Goal: Information Seeking & Learning: Learn about a topic

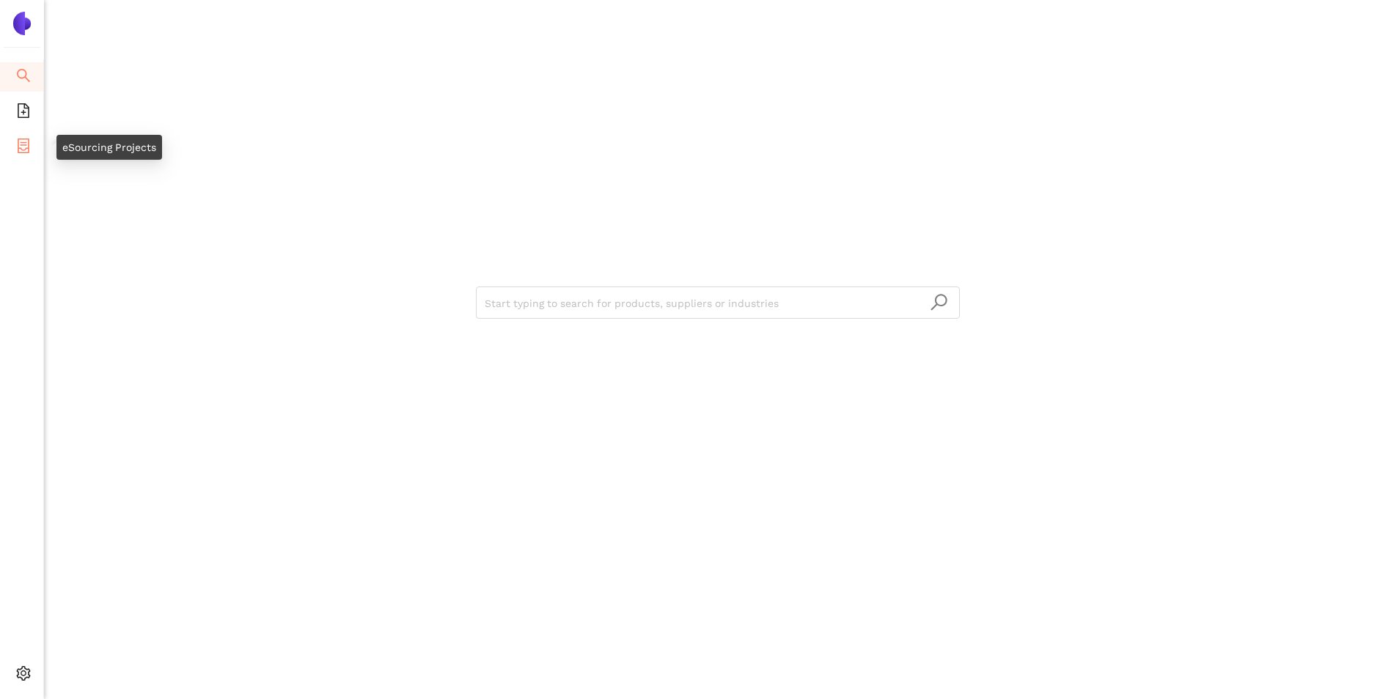
click at [23, 153] on icon "container" at bounding box center [24, 146] width 12 height 15
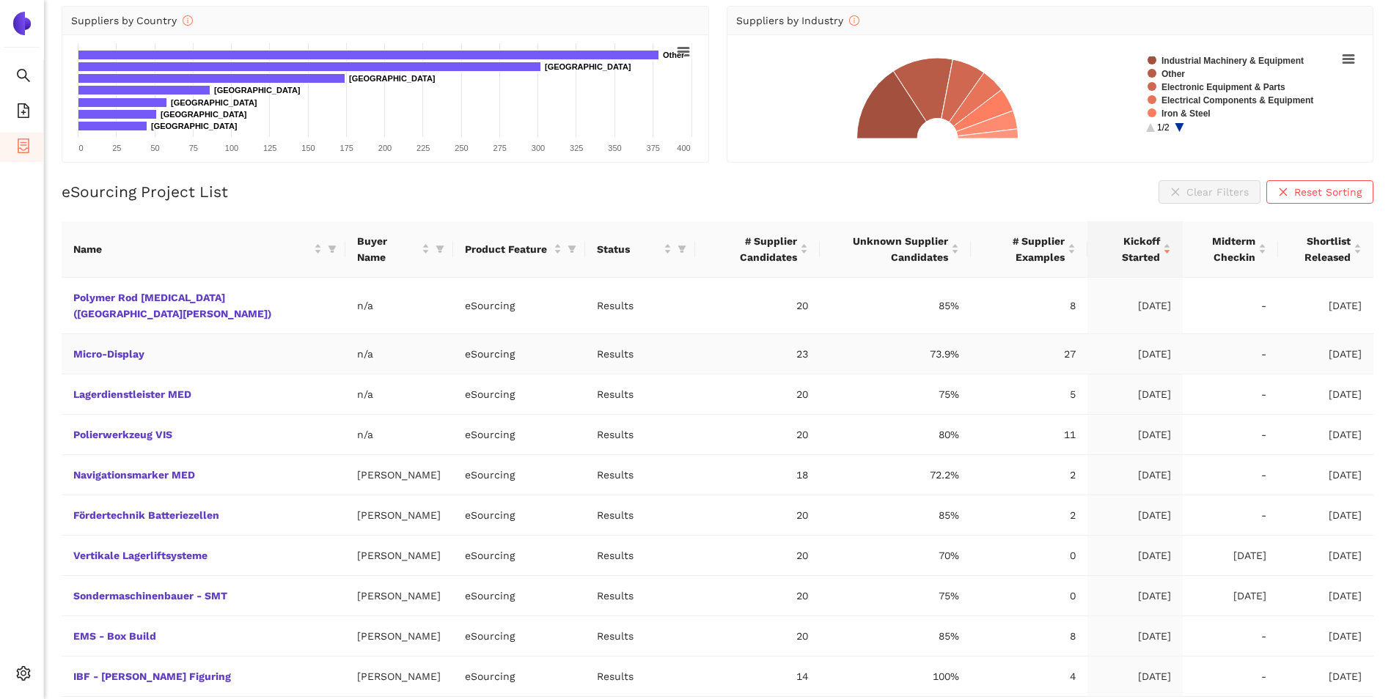
scroll to position [183, 0]
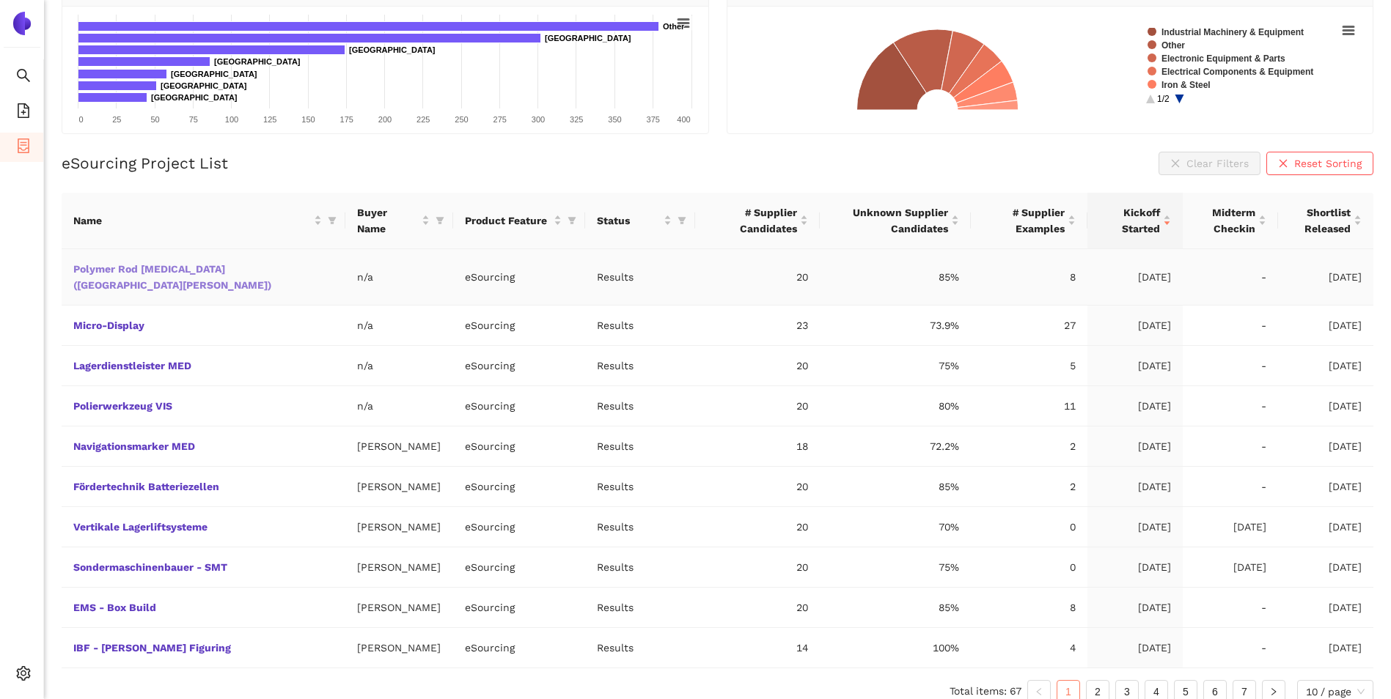
click at [0, 0] on link "Polymer Rod Grinder (Fort Knox)" at bounding box center [0, 0] width 0 height 0
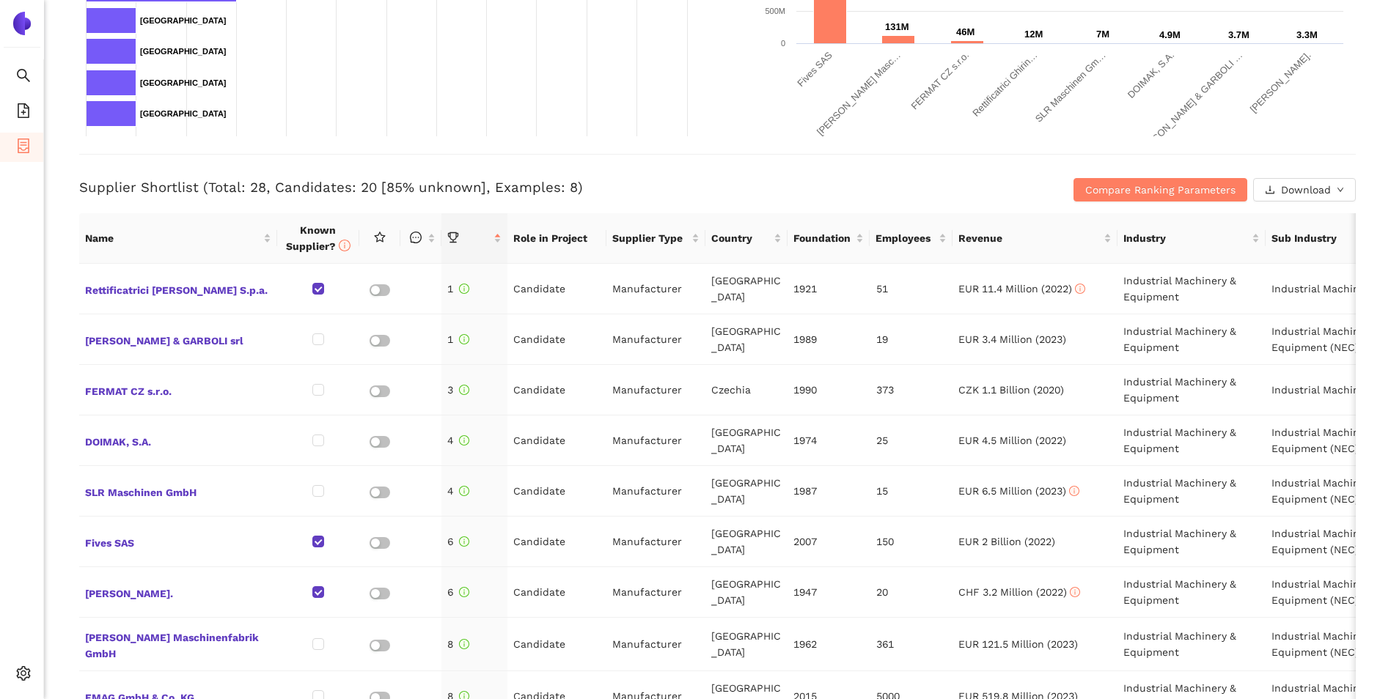
scroll to position [458, 0]
click at [699, 194] on h3 "Supplier Shortlist (Total: 28, Candidates: 20 [85% unknown], Examples: 8)" at bounding box center [504, 188] width 851 height 19
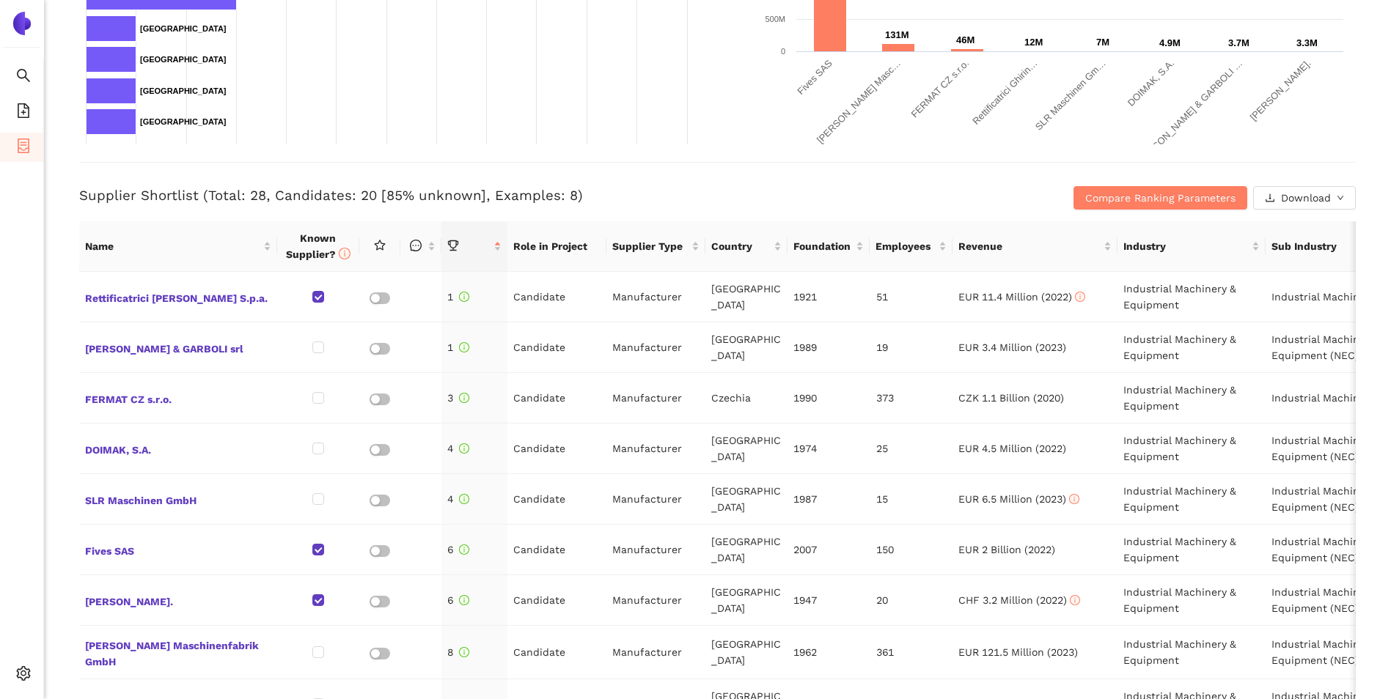
scroll to position [452, 0]
click at [164, 295] on span "Rettificatrici Ghiringhelli S.p.a." at bounding box center [178, 296] width 186 height 19
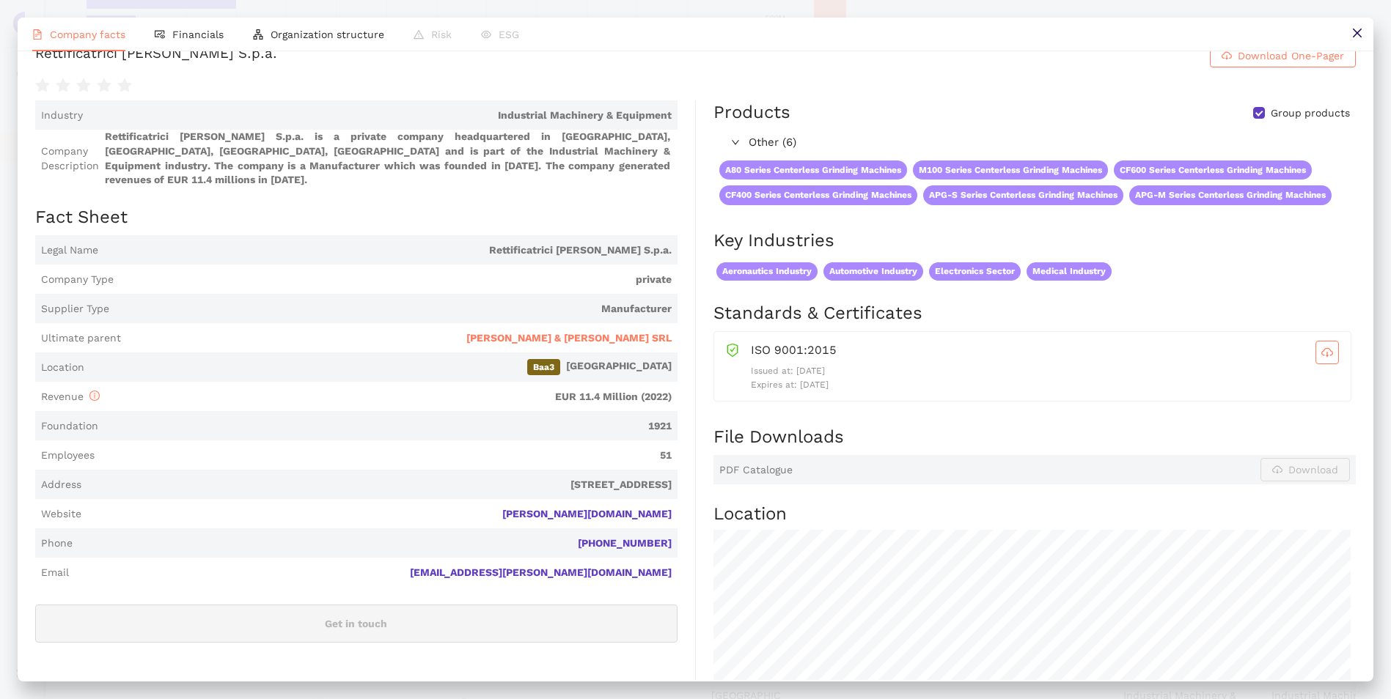
scroll to position [24, 0]
click at [205, 36] on span "Financials" at bounding box center [197, 35] width 51 height 12
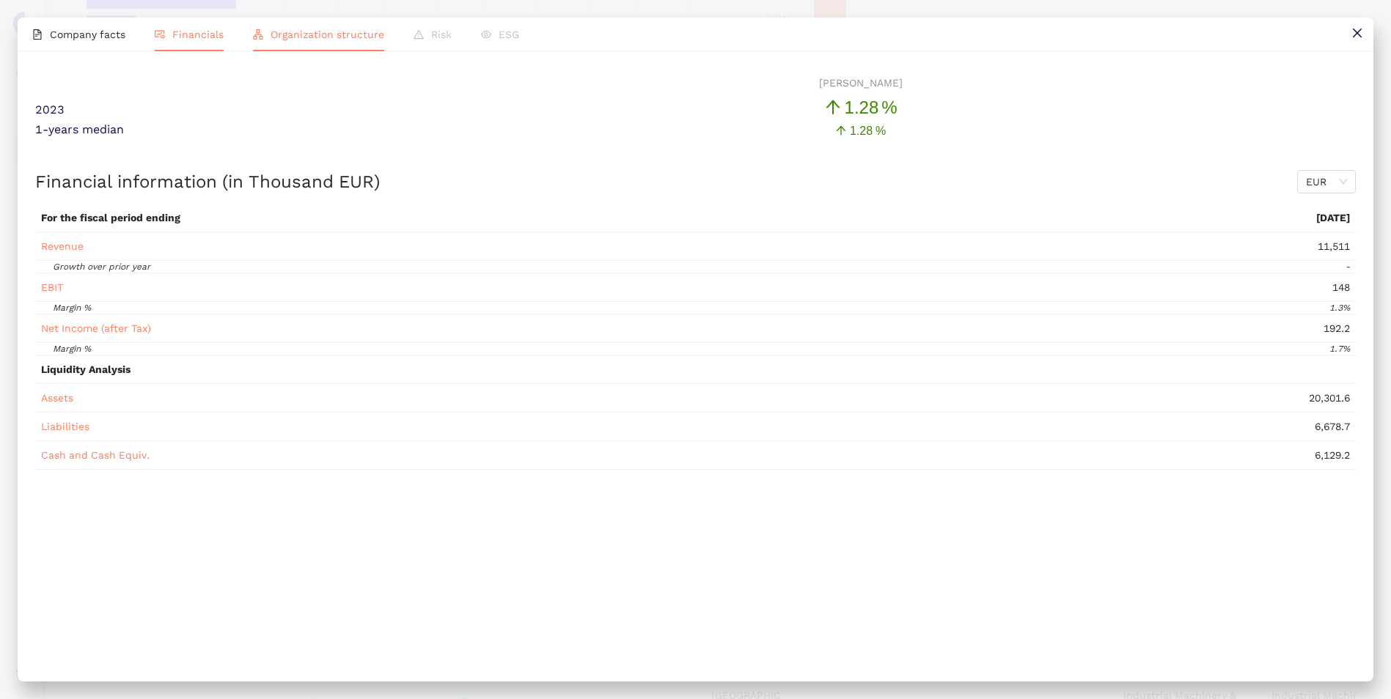
click at [336, 34] on span "Organization structure" at bounding box center [328, 35] width 114 height 12
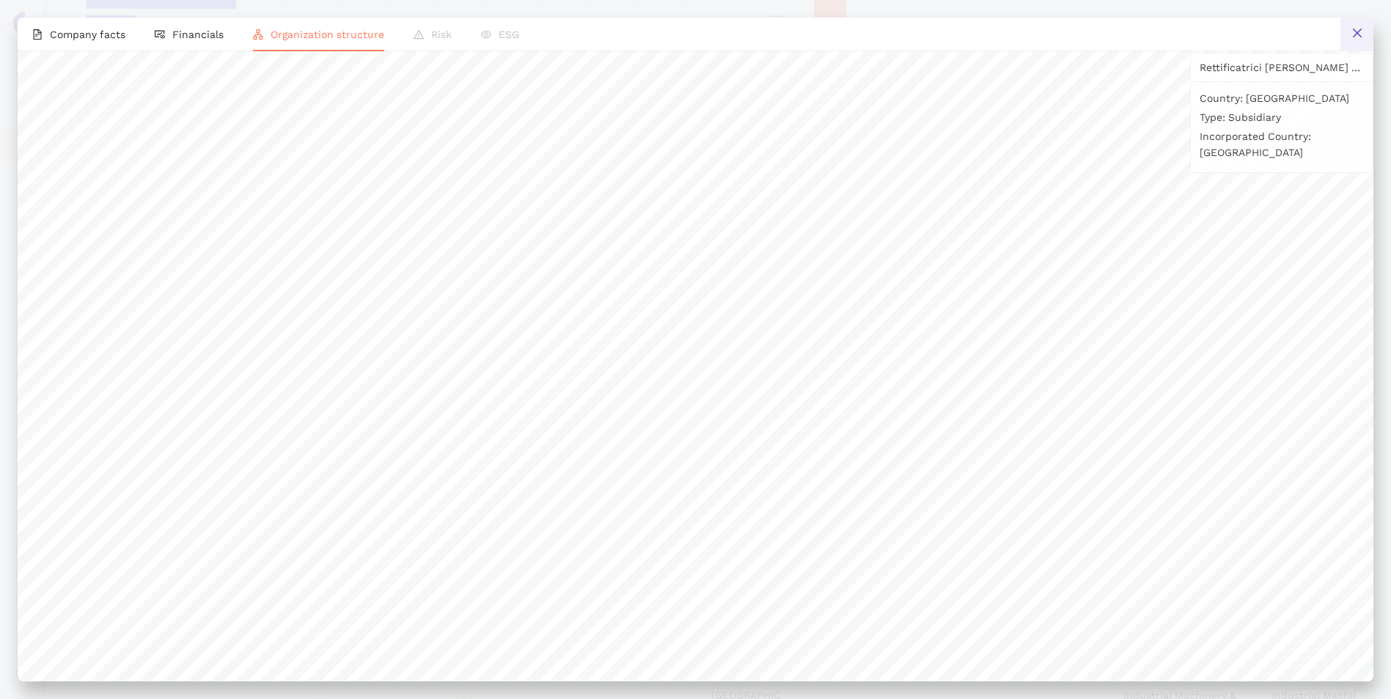
click at [1359, 35] on icon "close" at bounding box center [1356, 33] width 9 height 9
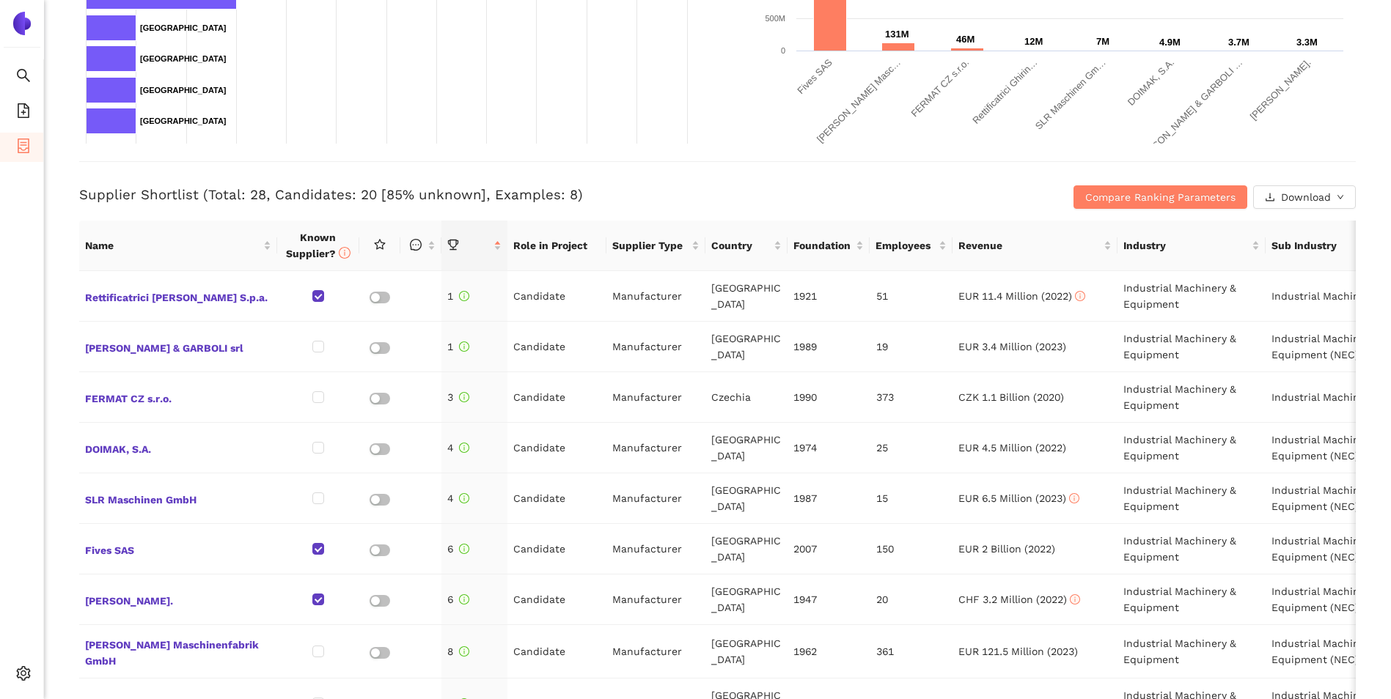
click at [18, 20] on img at bounding box center [21, 23] width 23 height 23
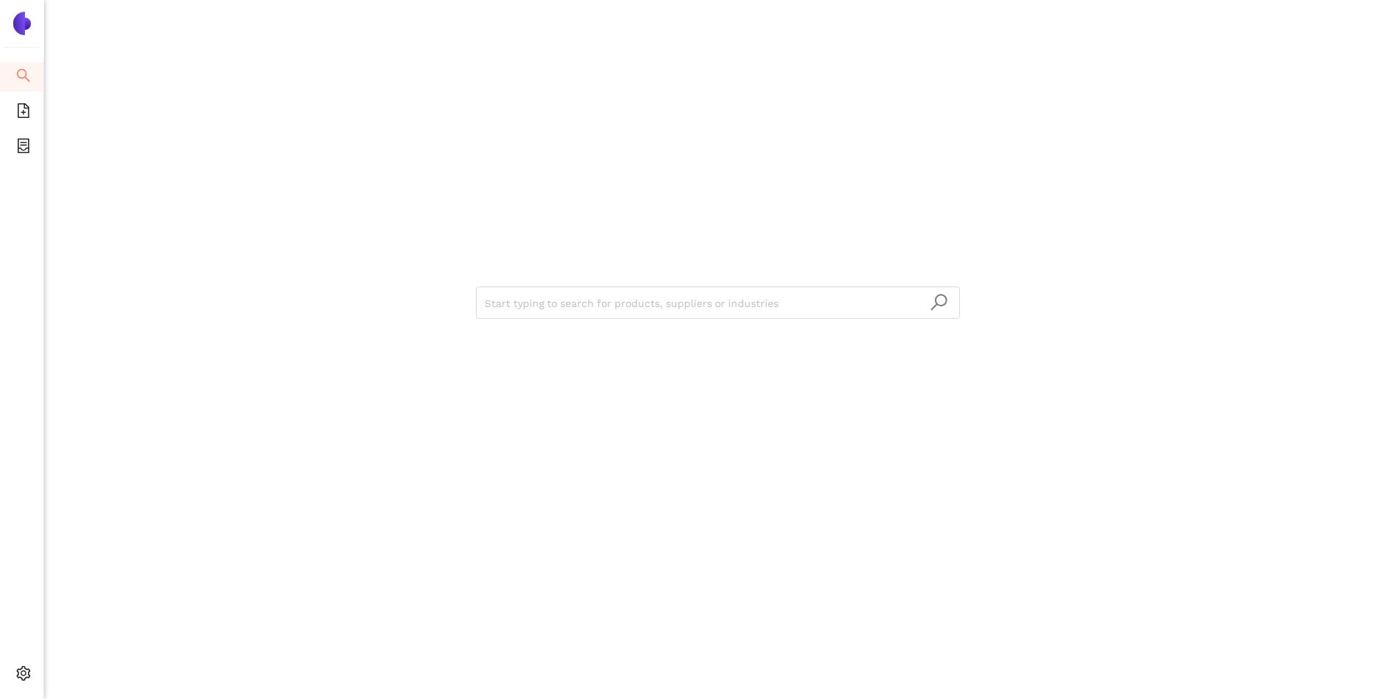
click at [191, 216] on div "Start typing to search for products, suppliers or industries" at bounding box center [717, 349] width 1347 height 699
click at [543, 302] on input "search" at bounding box center [718, 303] width 466 height 32
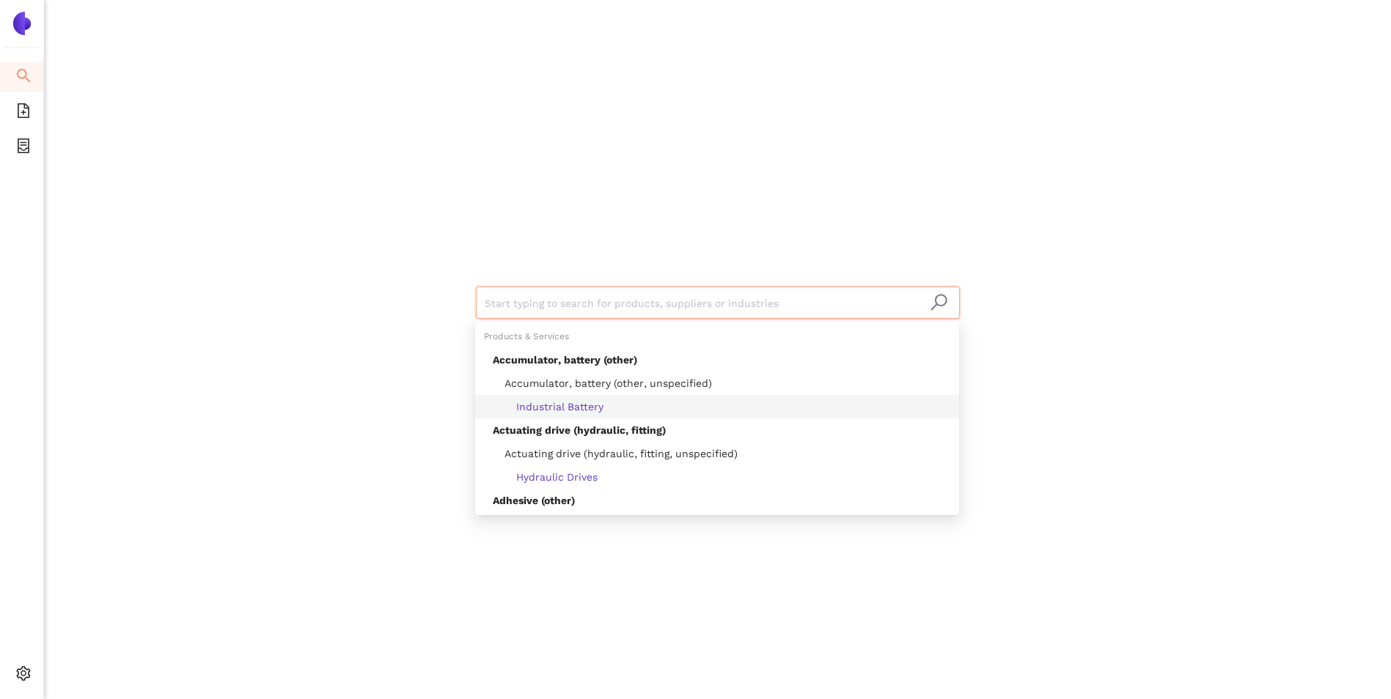
click at [574, 408] on span "Industrial Battery" at bounding box center [548, 407] width 111 height 12
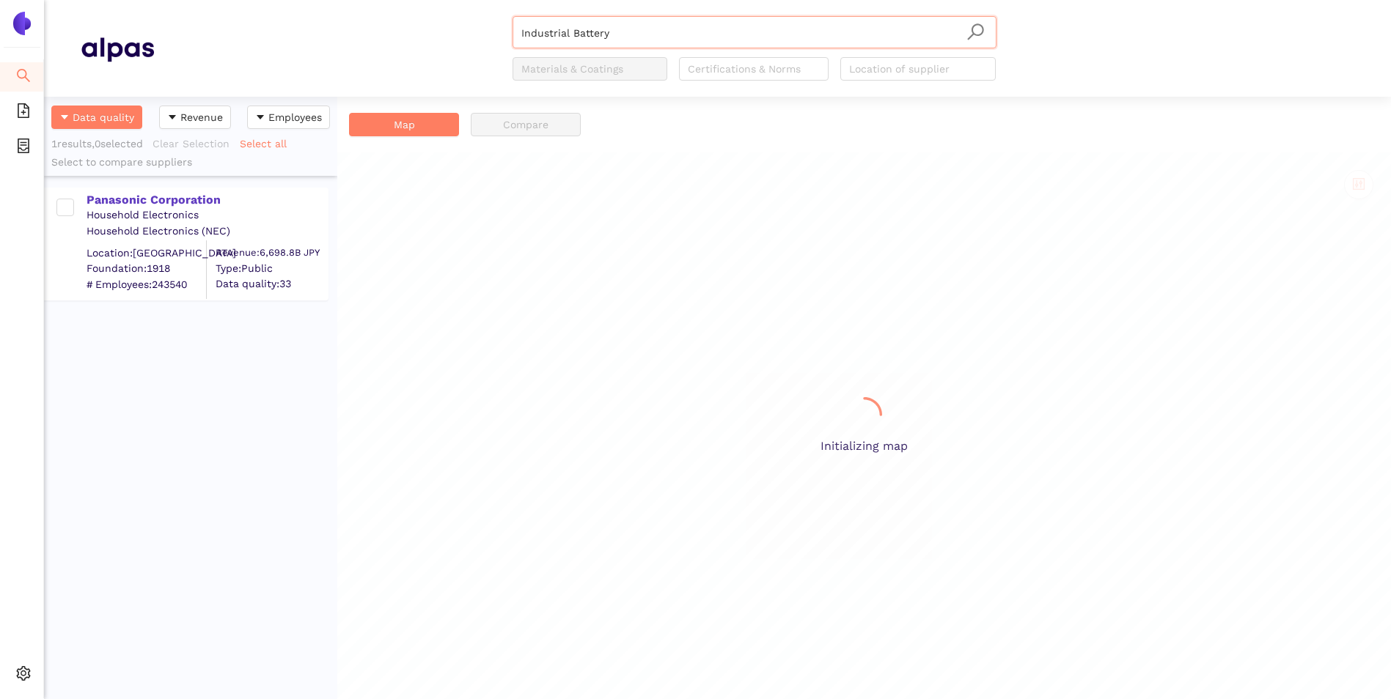
scroll to position [592, 282]
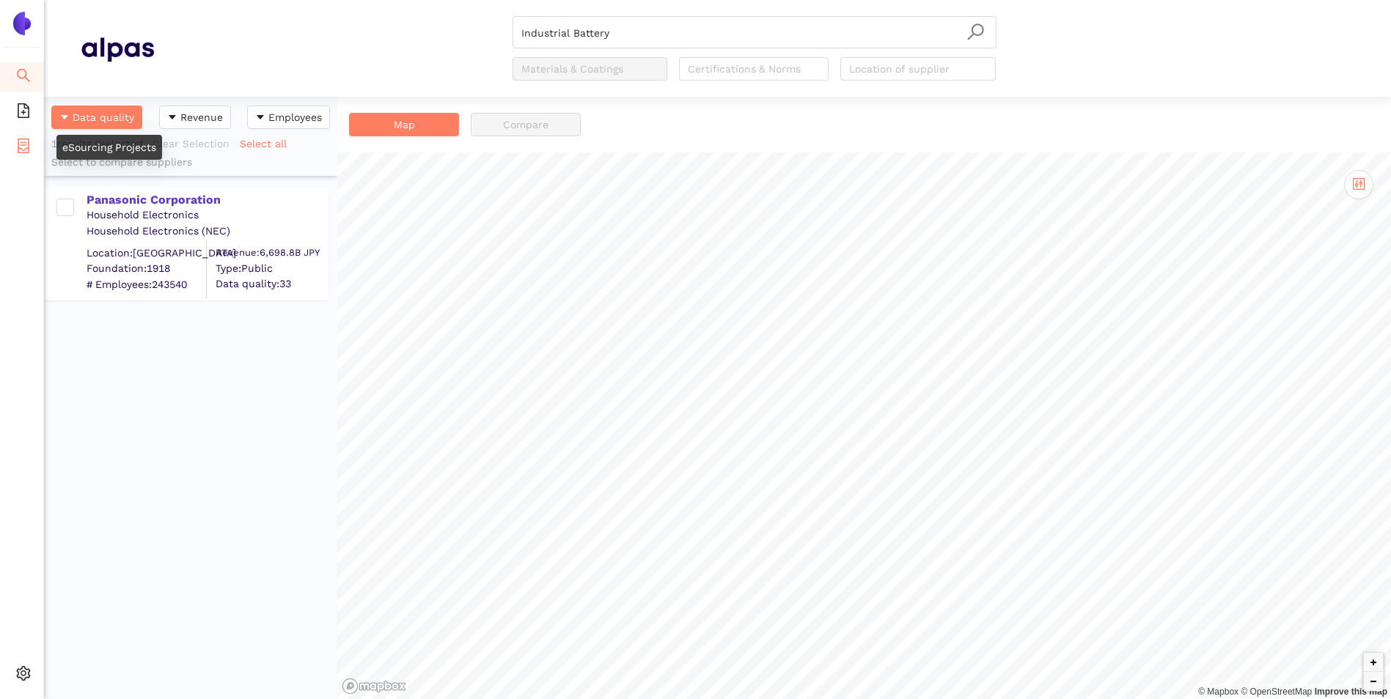
click at [15, 144] on li "eSourcing Projects" at bounding box center [21, 147] width 43 height 29
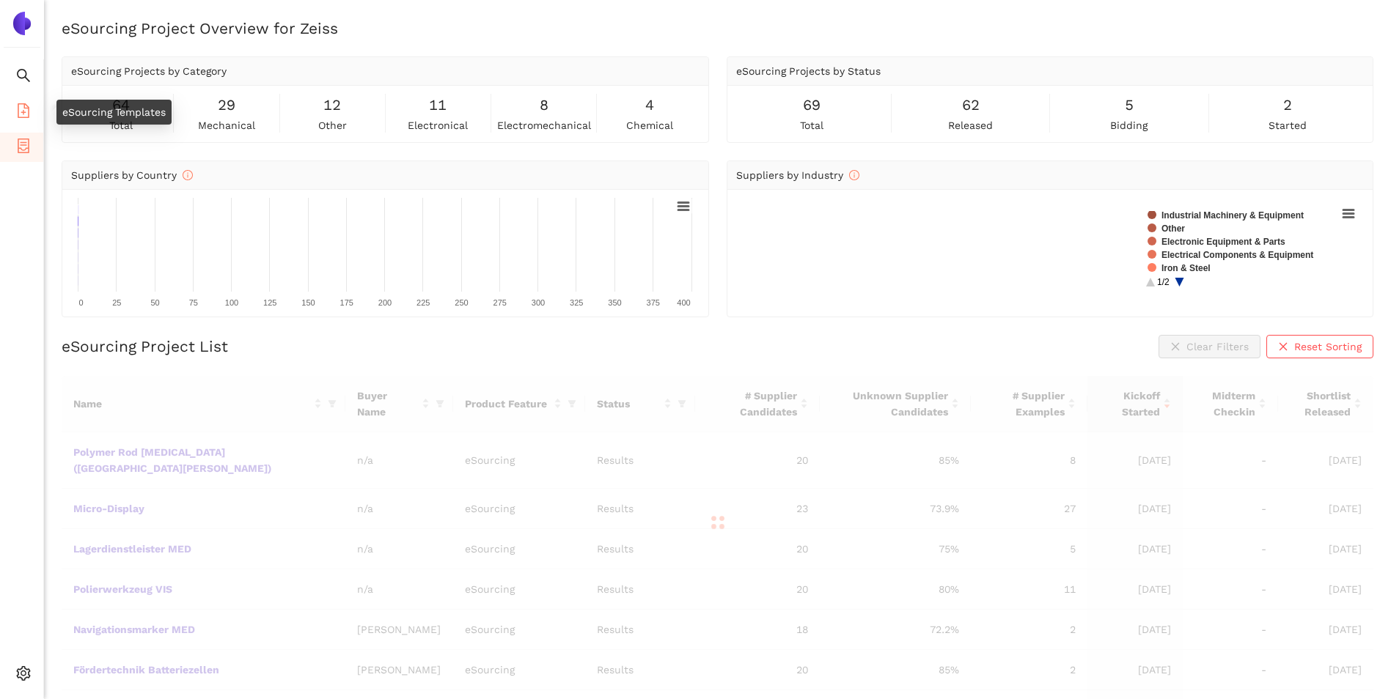
click at [20, 105] on icon "file-add" at bounding box center [23, 110] width 15 height 15
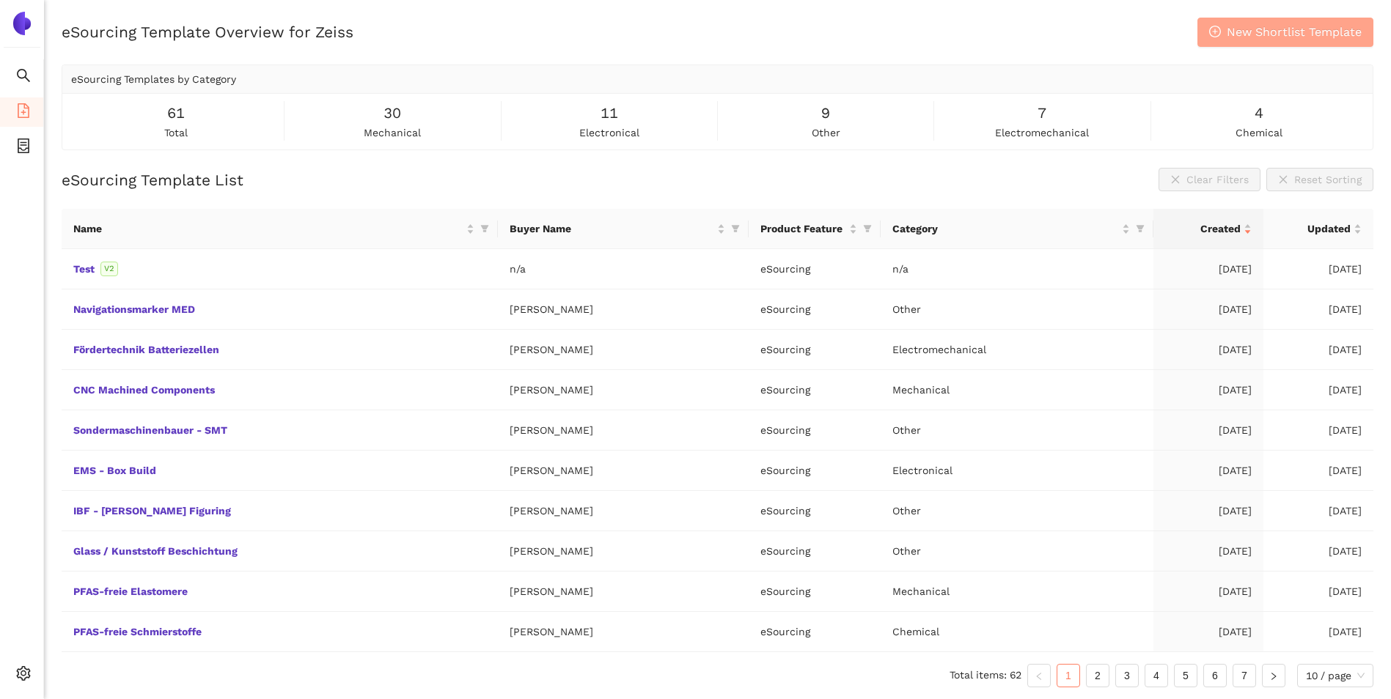
click at [1285, 32] on span "New Shortlist Template" at bounding box center [1294, 32] width 135 height 18
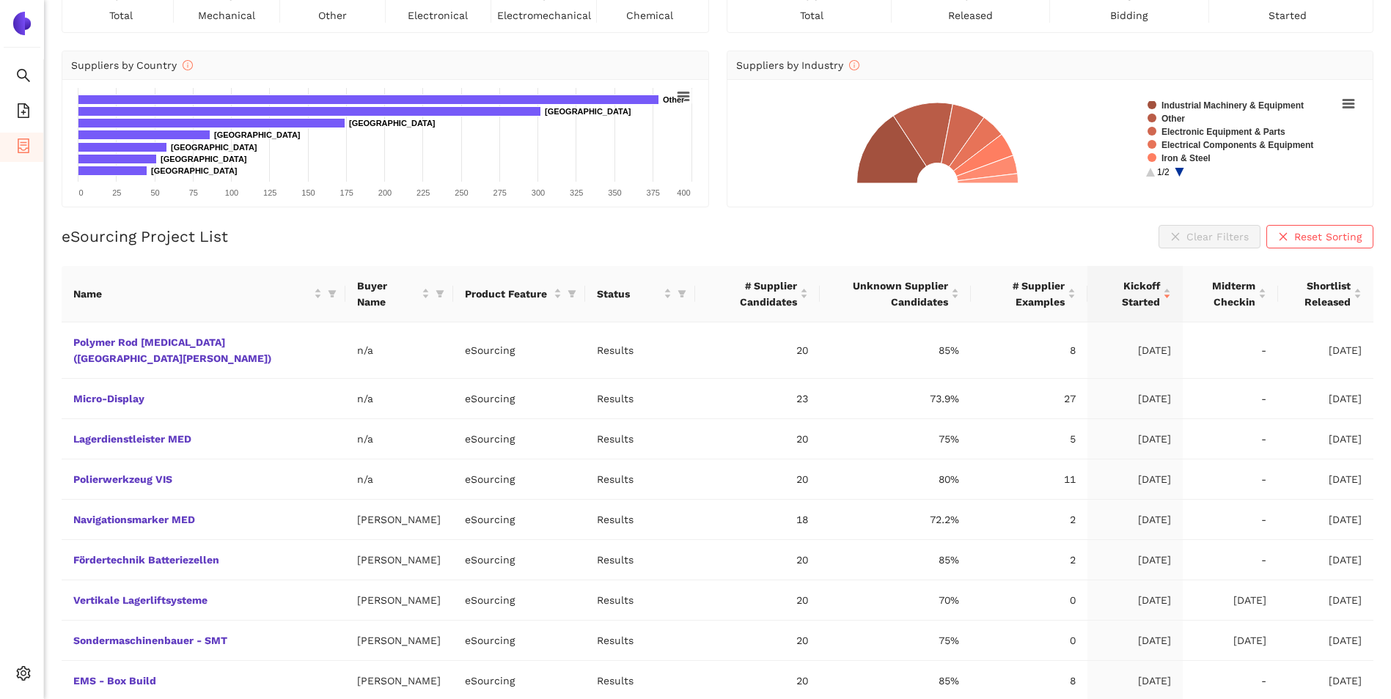
scroll to position [110, 0]
click at [0, 0] on link "Polymer Rod Grinder (Fort Knox)" at bounding box center [0, 0] width 0 height 0
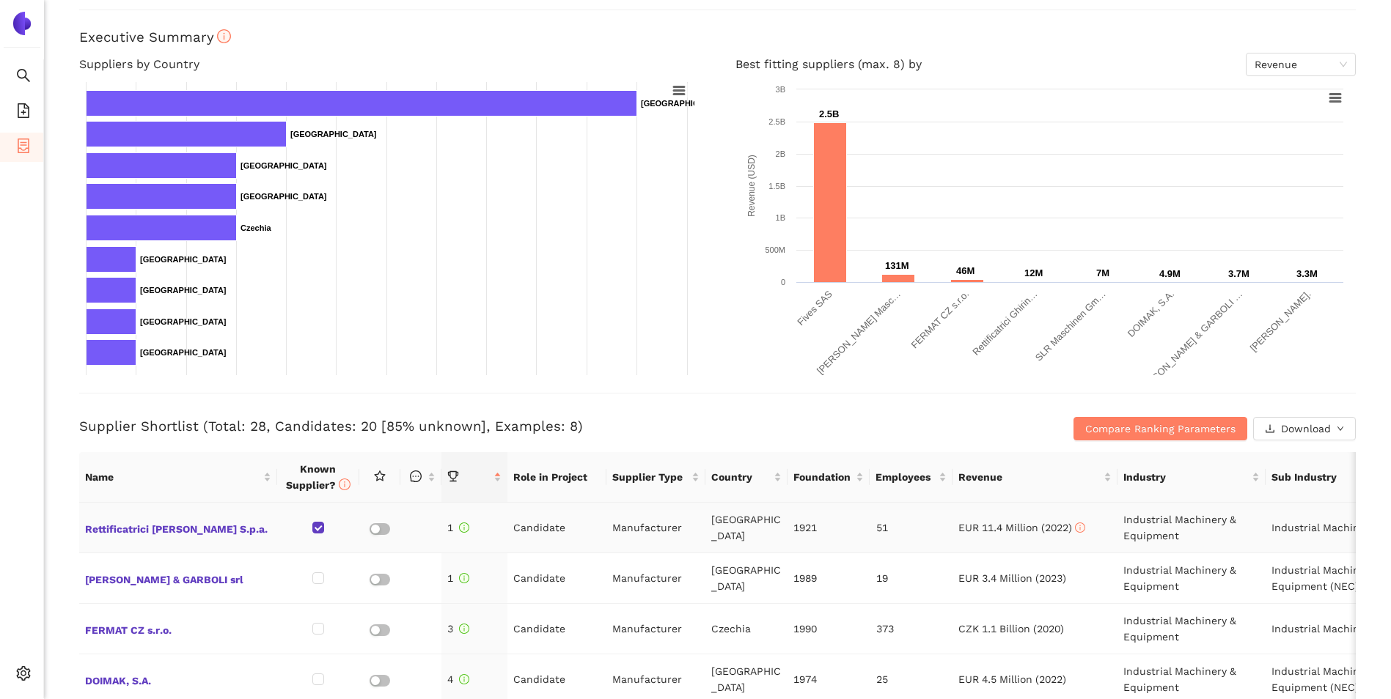
scroll to position [219, 0]
click at [652, 431] on h3 "Supplier Shortlist (Total: 28, Candidates: 20 [85% unknown], Examples: 8)" at bounding box center [504, 427] width 851 height 19
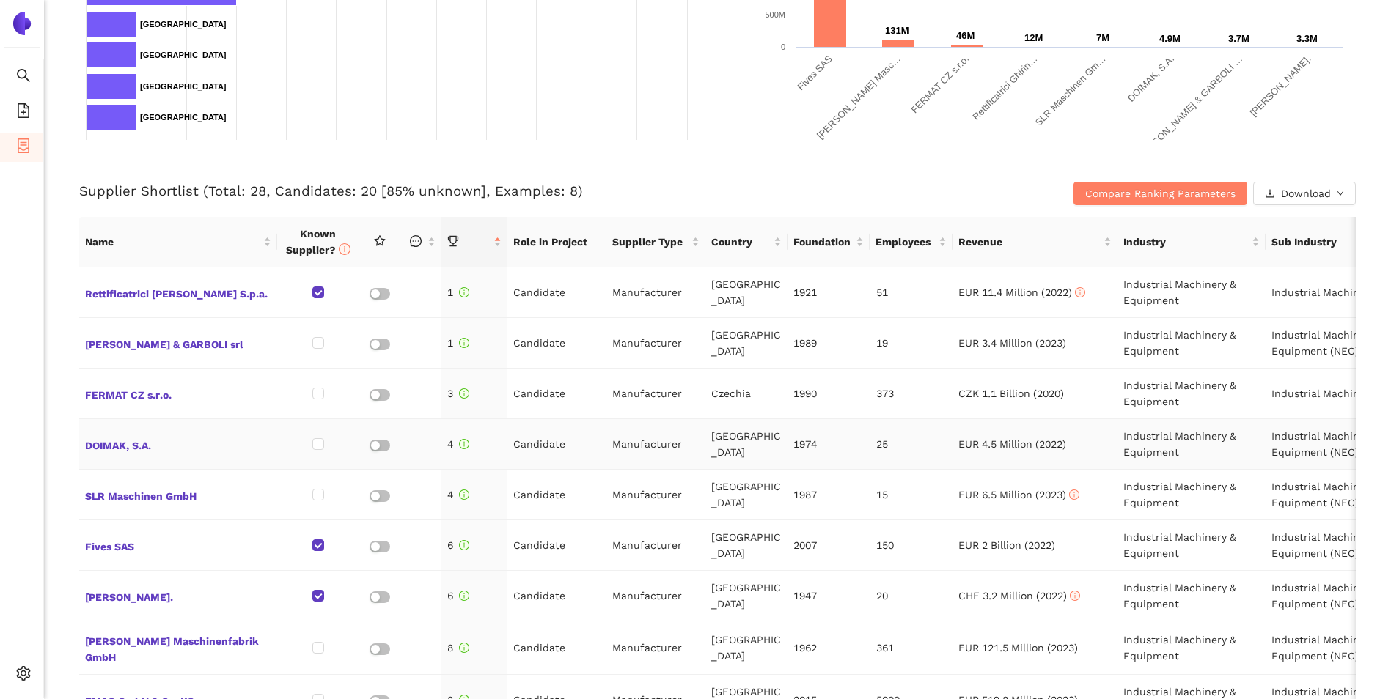
scroll to position [456, 0]
click at [617, 170] on div "Supplier Shortlist (Total: 28, Candidates: 20 [85% unknown], Examples: 8) Compa…" at bounding box center [717, 181] width 1276 height 48
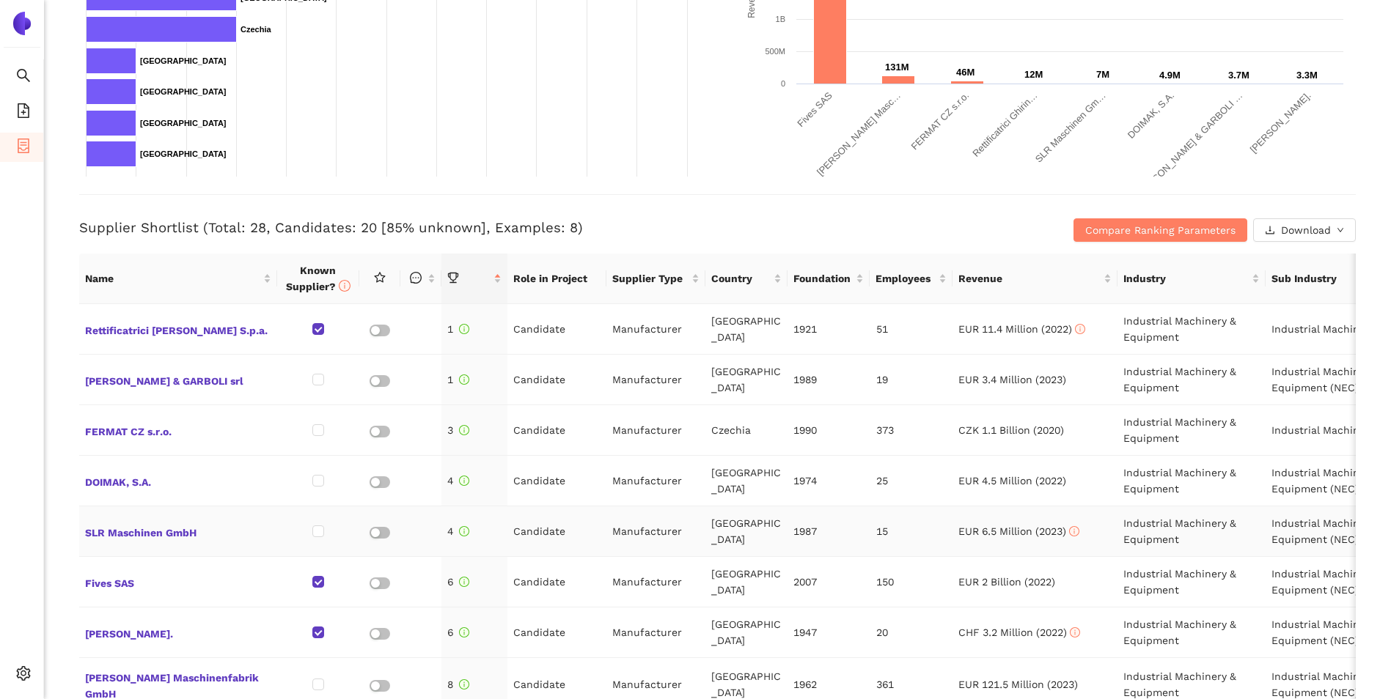
scroll to position [419, 0]
click at [1328, 235] on button "Download" at bounding box center [1304, 229] width 103 height 23
click at [851, 224] on h3 "Supplier Shortlist (Total: 28, Candidates: 20 [85% unknown], Examples: 8)" at bounding box center [504, 227] width 851 height 19
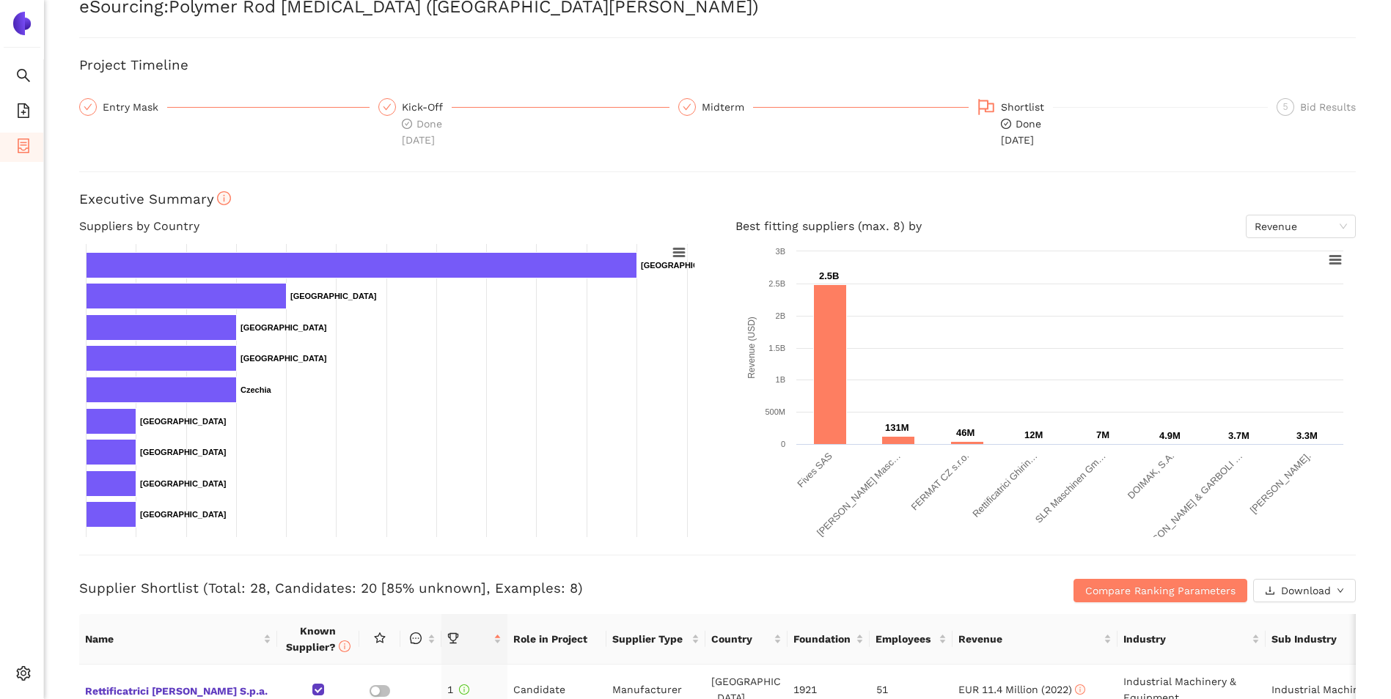
scroll to position [0, 0]
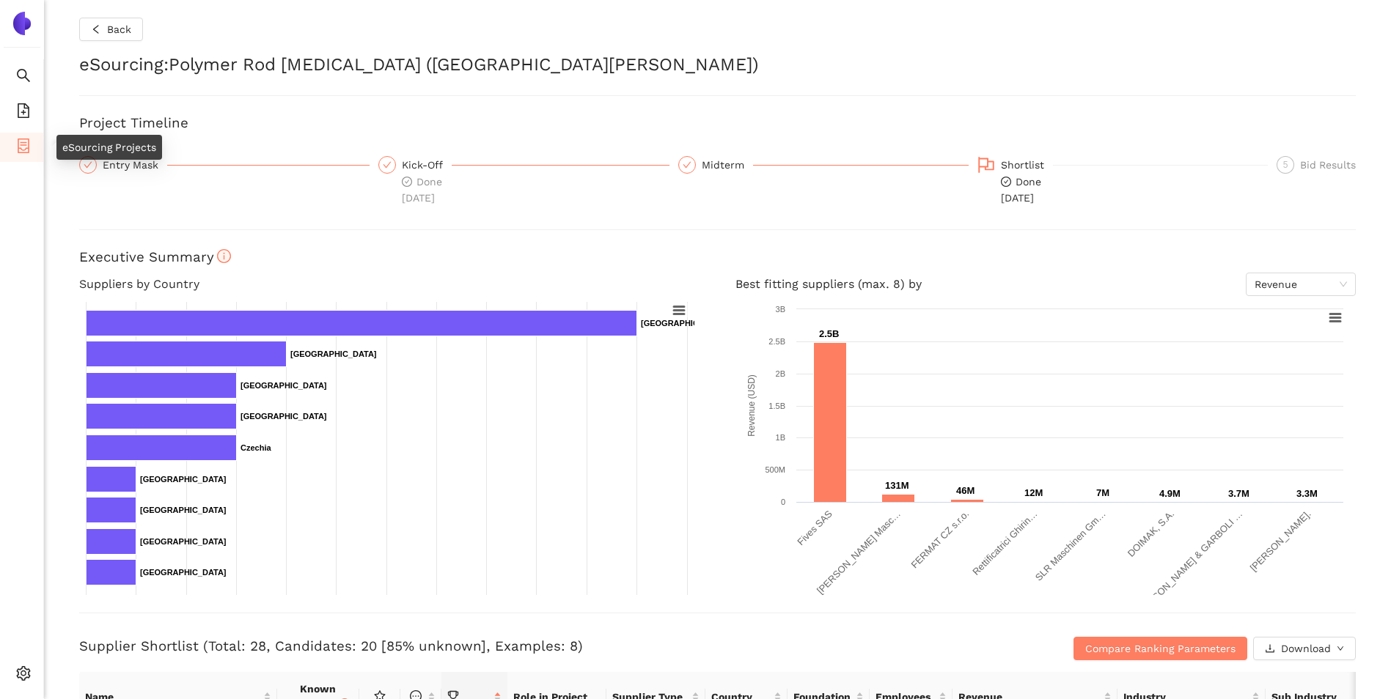
click at [29, 158] on span "container" at bounding box center [23, 147] width 15 height 29
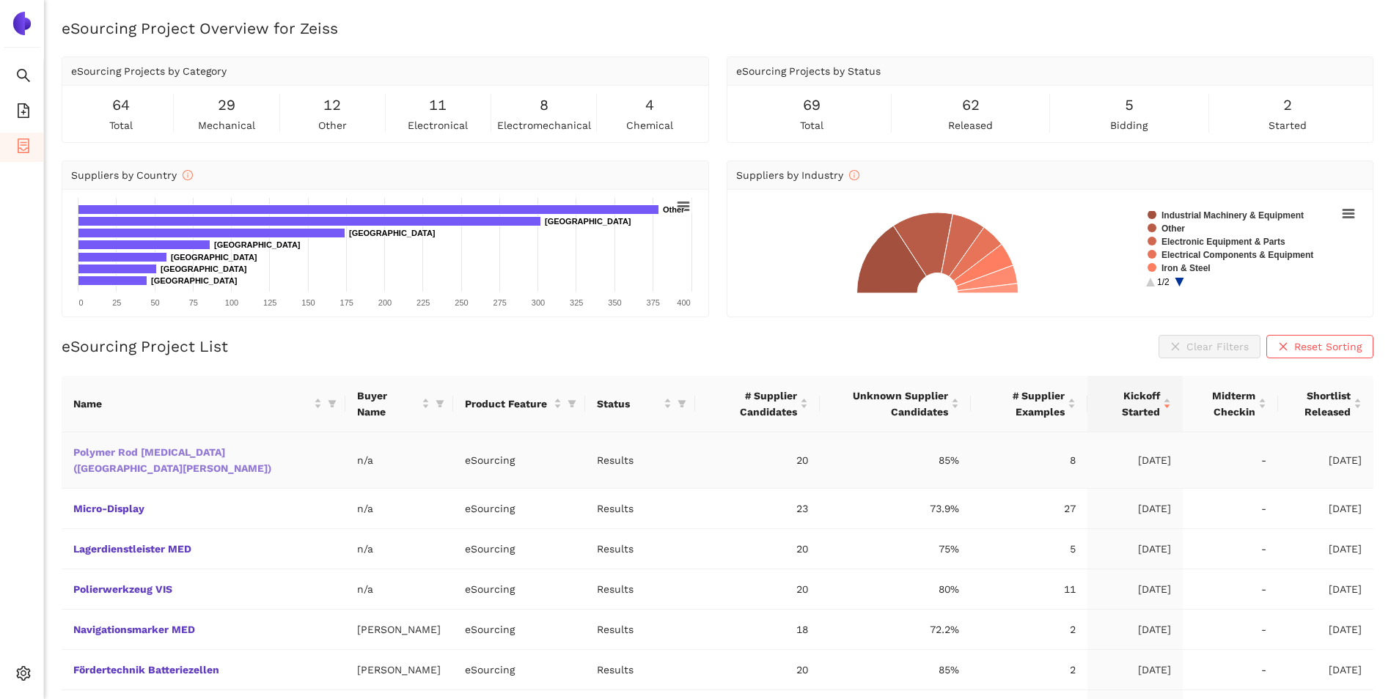
click at [0, 0] on link "Polymer Rod Grinder (Fort Knox)" at bounding box center [0, 0] width 0 height 0
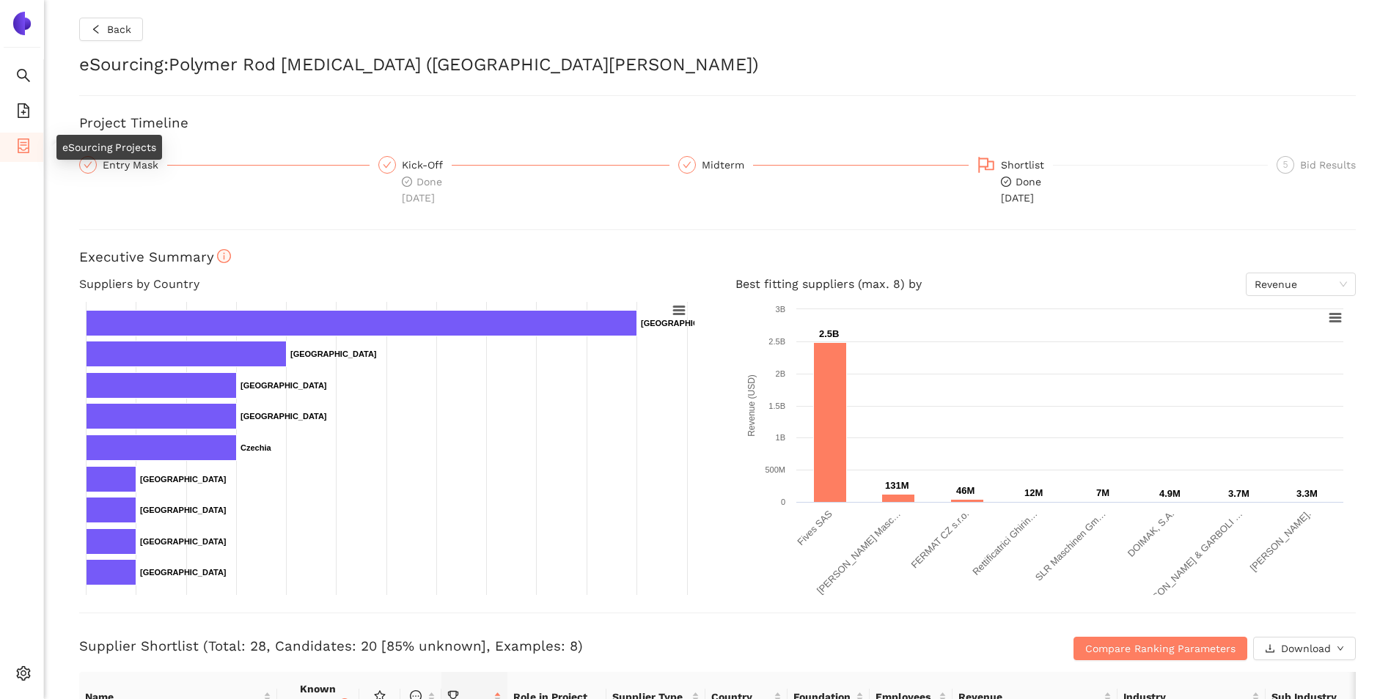
click at [17, 152] on icon "container" at bounding box center [23, 146] width 15 height 15
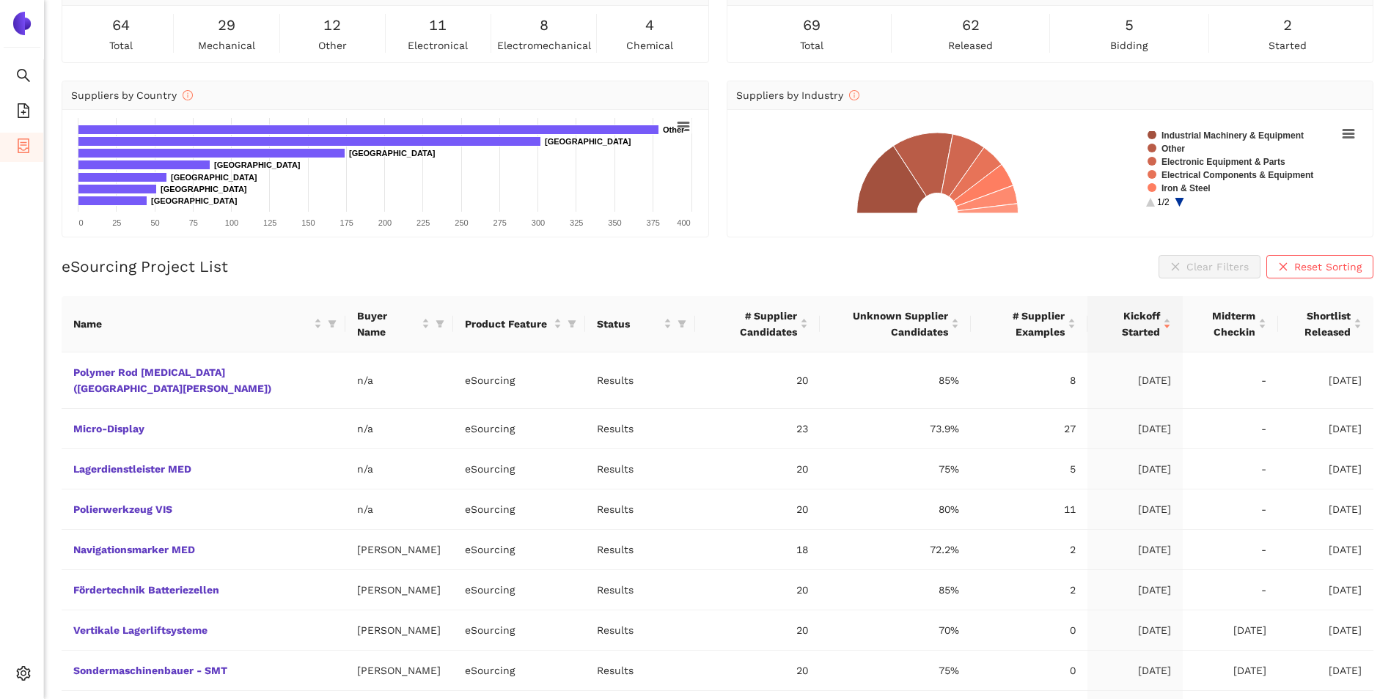
scroll to position [82, 0]
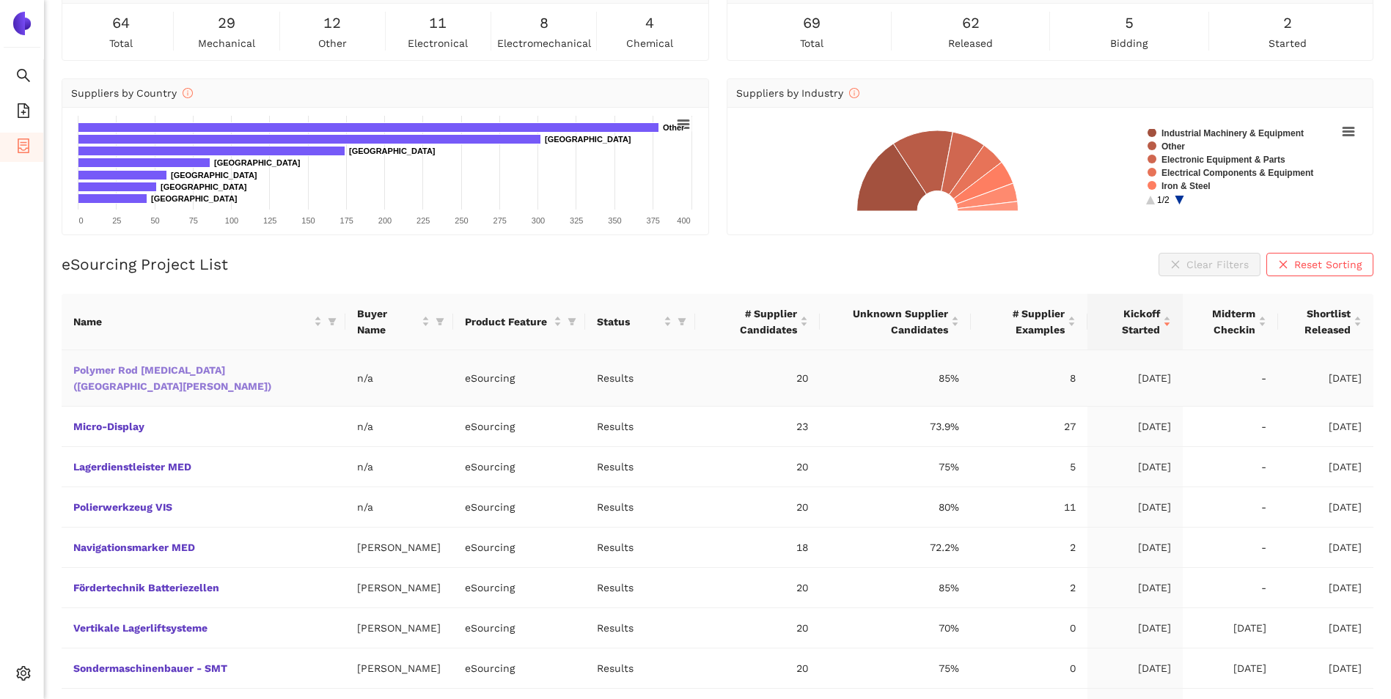
click at [0, 0] on link "Polymer Rod Grinder (Fort Knox)" at bounding box center [0, 0] width 0 height 0
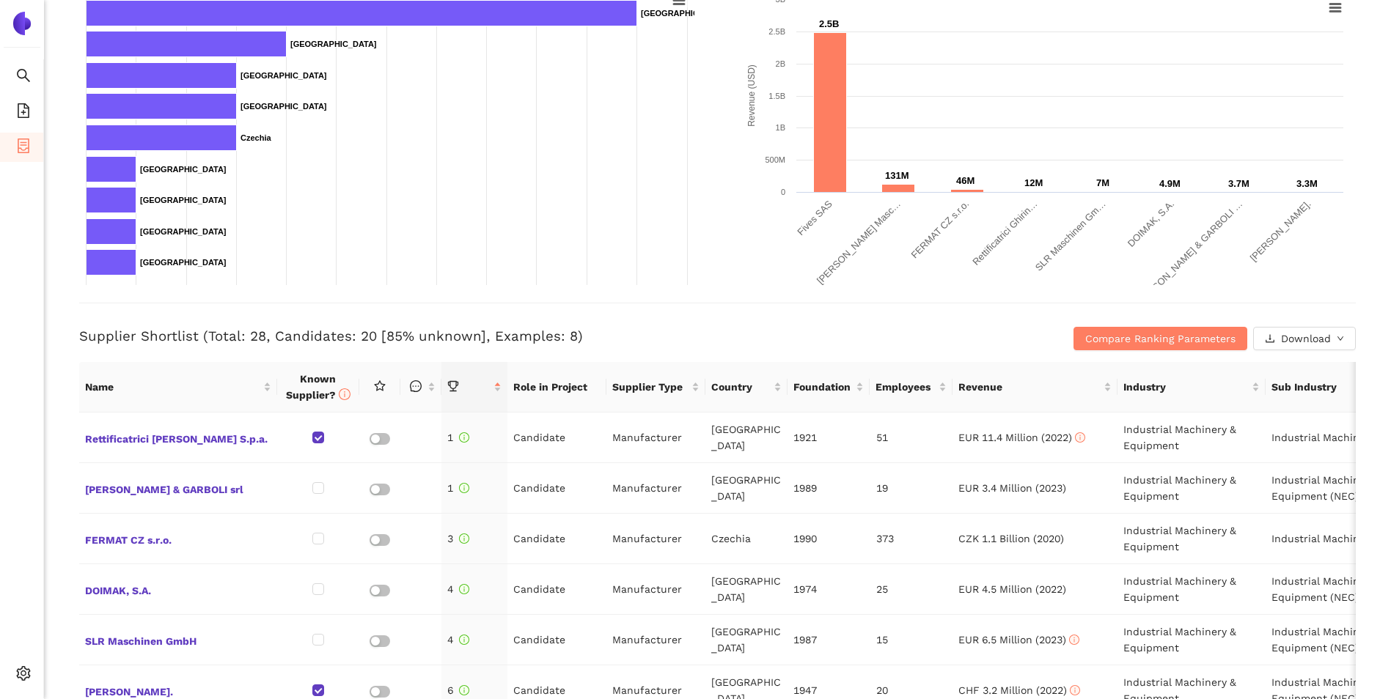
scroll to position [311, 0]
click at [644, 322] on div "Supplier Shortlist (Total: 28, Candidates: 20 [85% unknown], Examples: 8) Compa…" at bounding box center [717, 326] width 1276 height 48
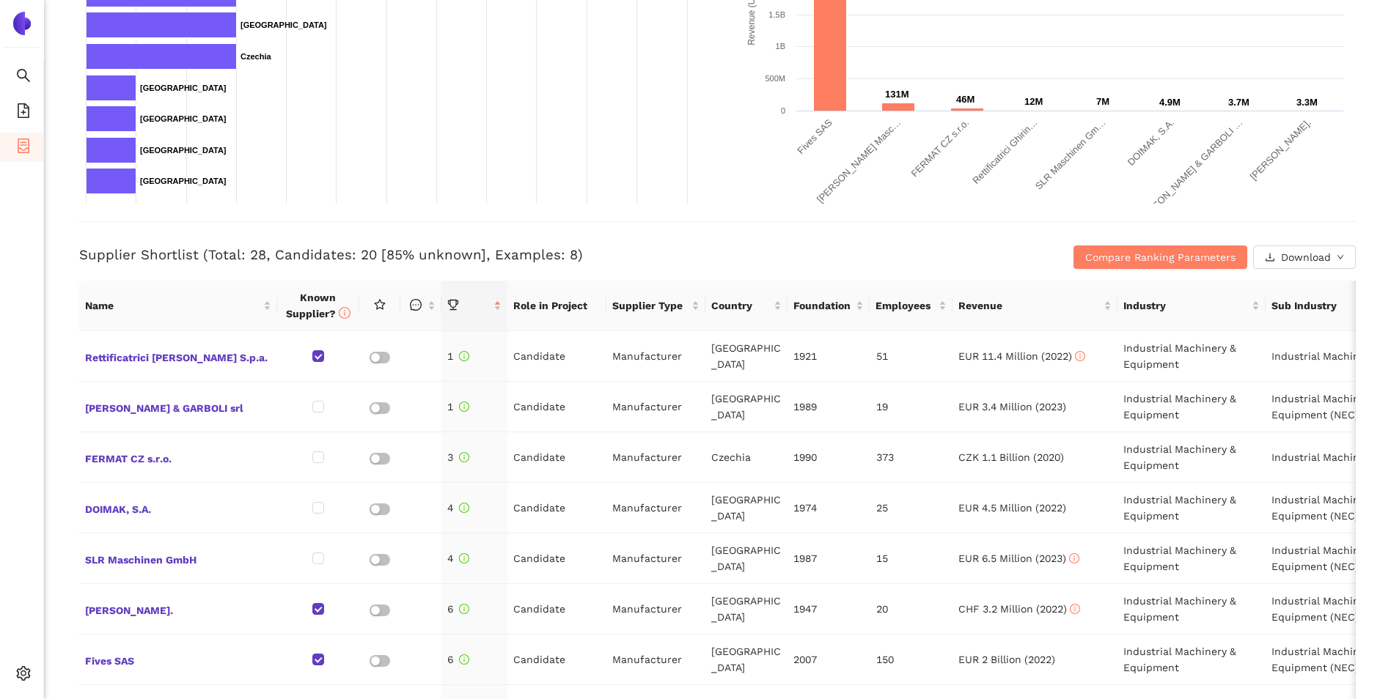
scroll to position [388, 0]
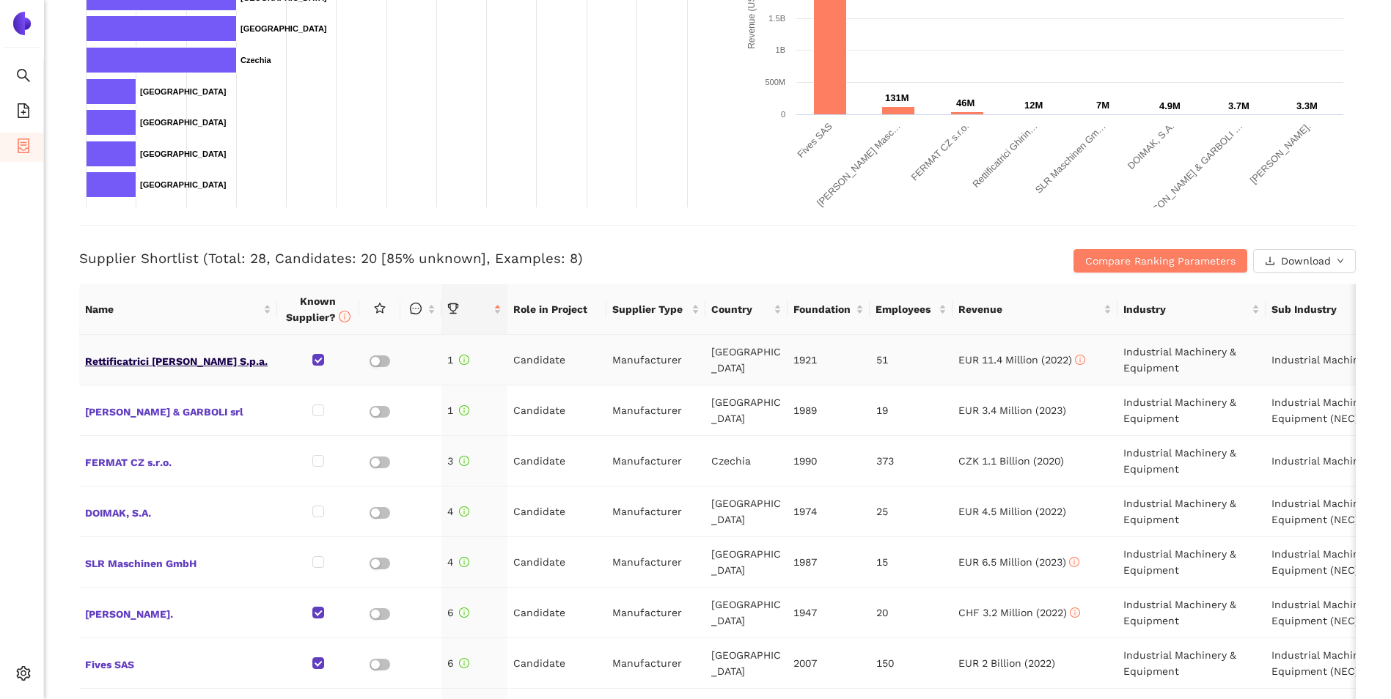
click at [159, 361] on span "Rettificatrici Ghiringhelli S.p.a." at bounding box center [178, 359] width 186 height 19
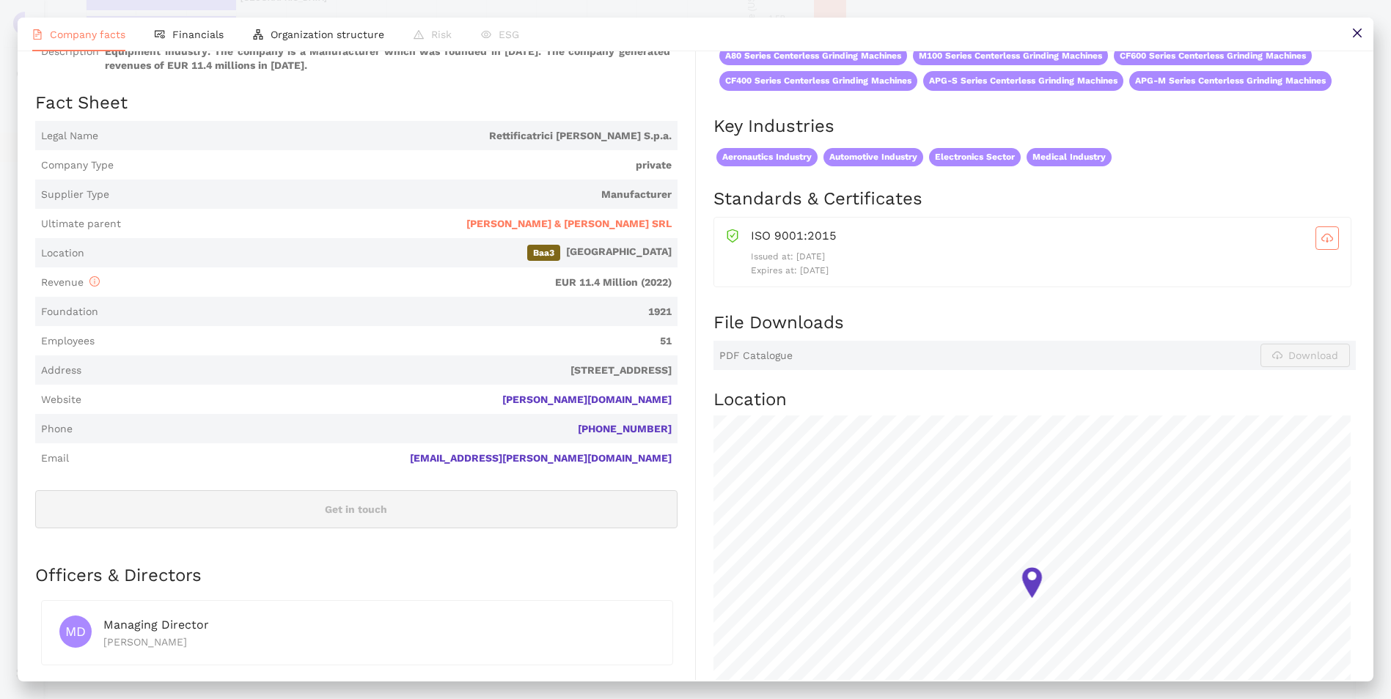
scroll to position [125, 0]
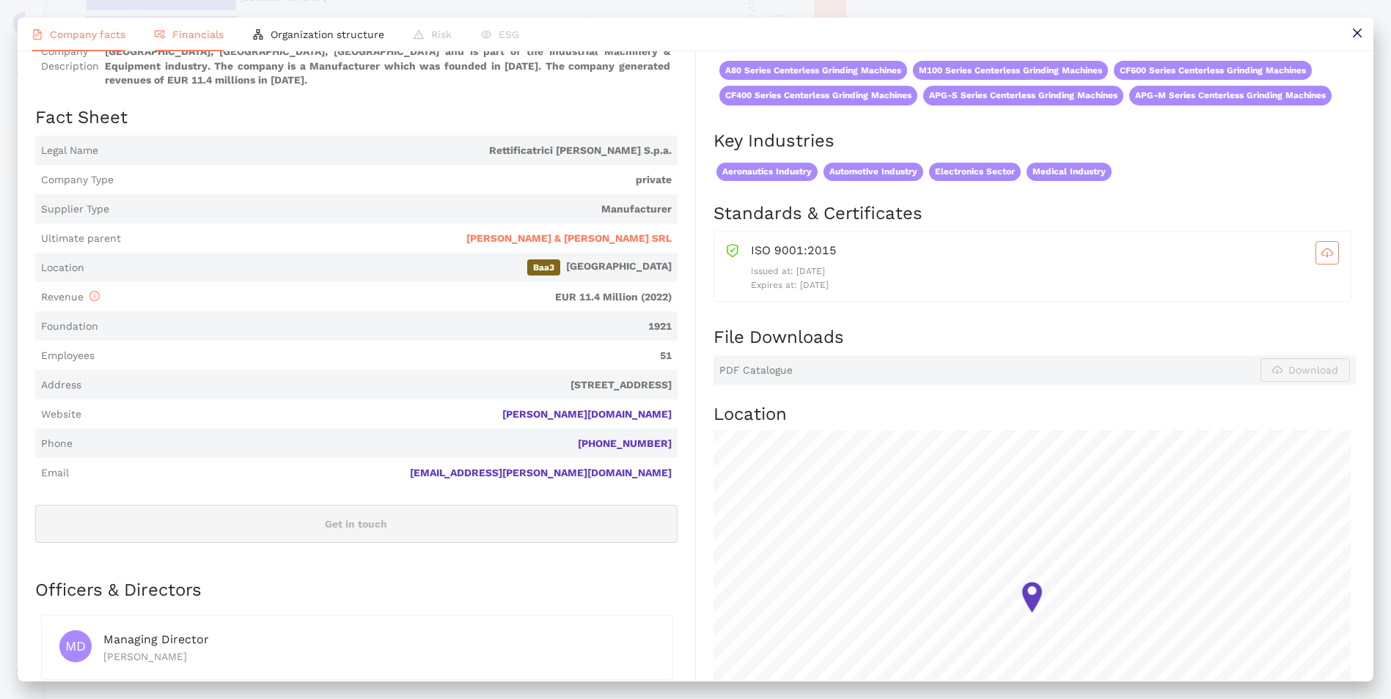
click at [191, 43] on li "Financials" at bounding box center [189, 35] width 98 height 34
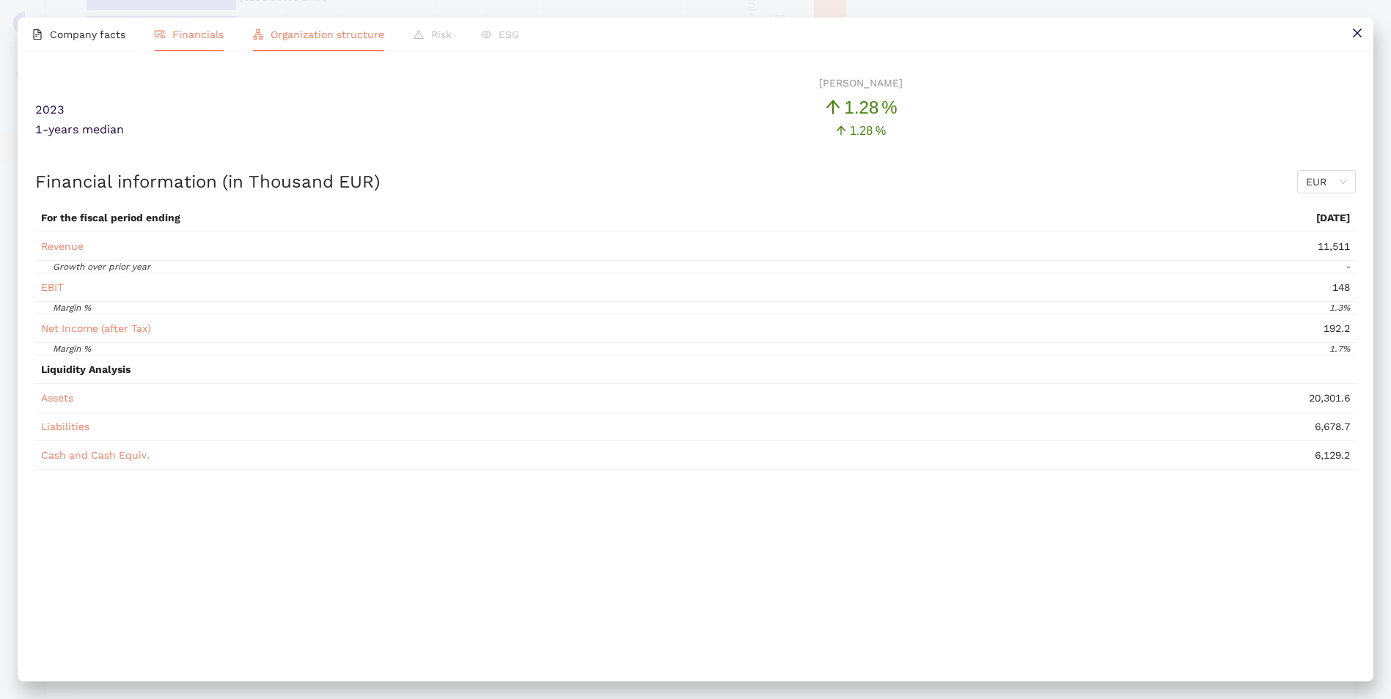
click at [303, 32] on span "Organization structure" at bounding box center [328, 35] width 114 height 12
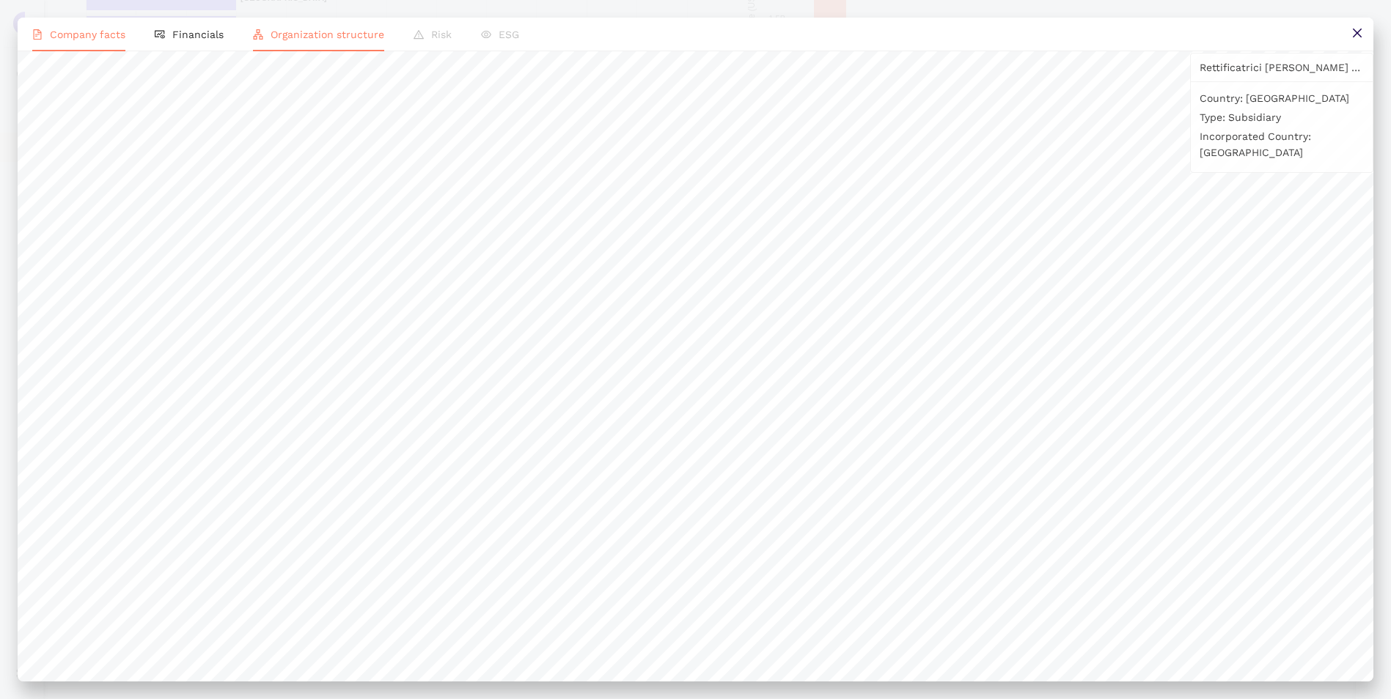
click at [101, 35] on span "Company facts" at bounding box center [88, 35] width 76 height 12
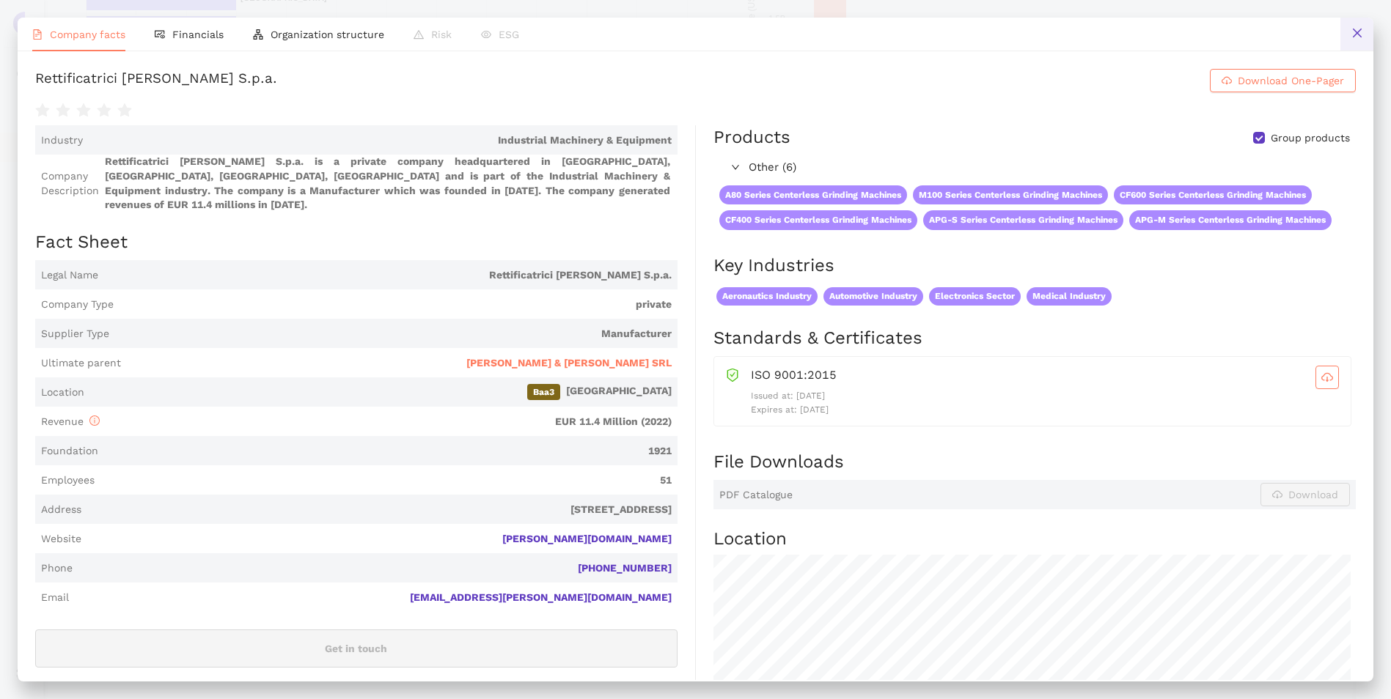
click at [1353, 35] on icon "close" at bounding box center [1357, 33] width 12 height 12
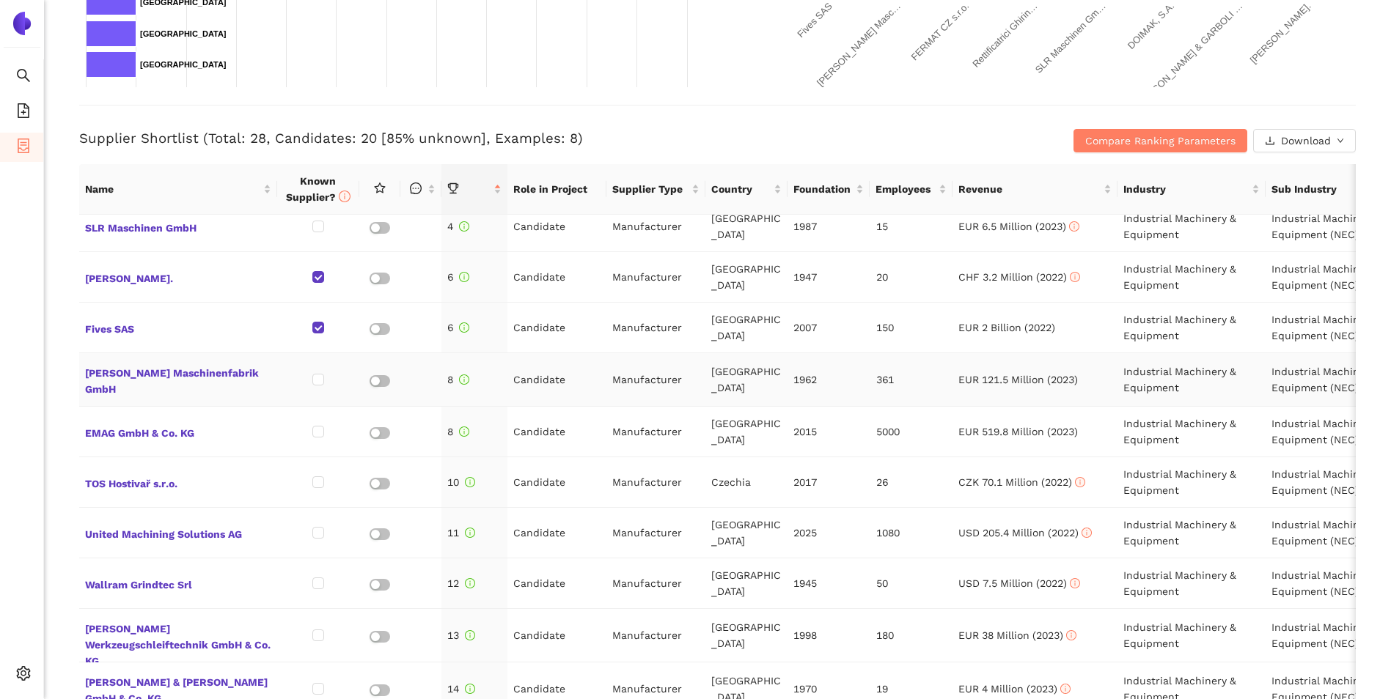
scroll to position [0, 0]
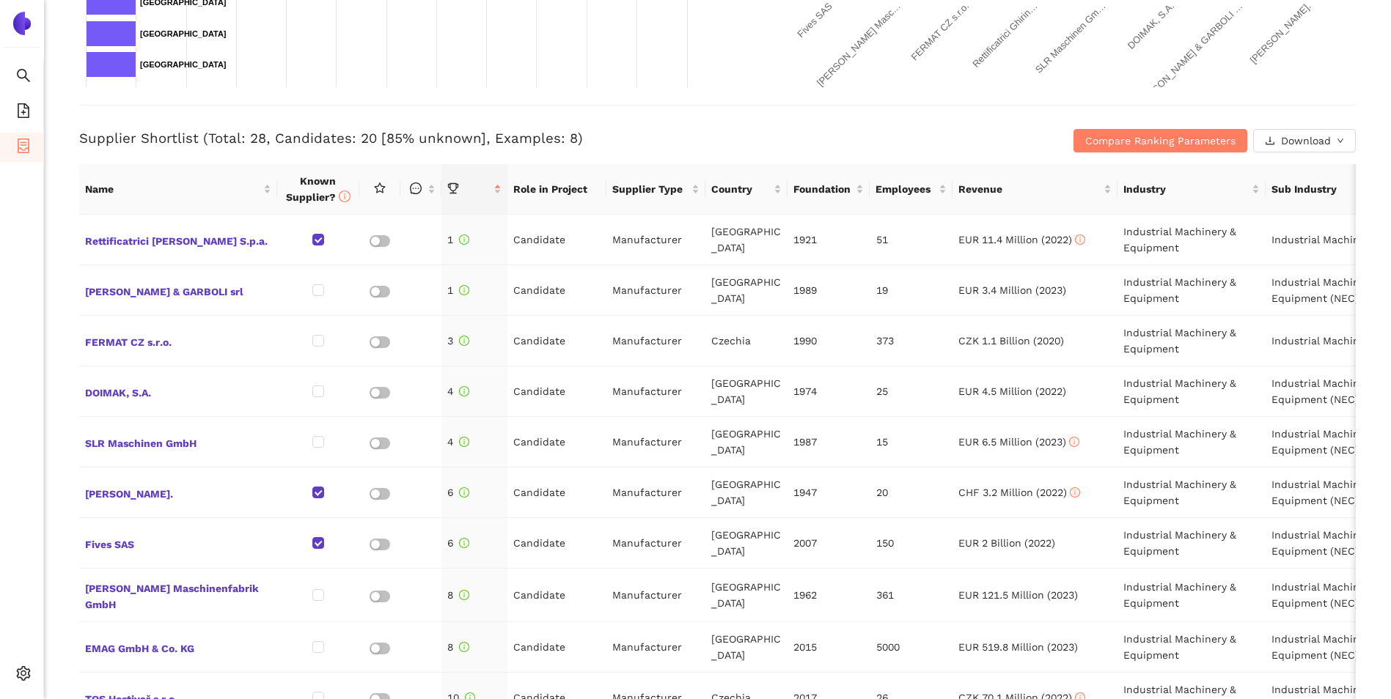
click at [752, 142] on h3 "Supplier Shortlist (Total: 28, Candidates: 20 [85% unknown], Examples: 8)" at bounding box center [504, 138] width 851 height 19
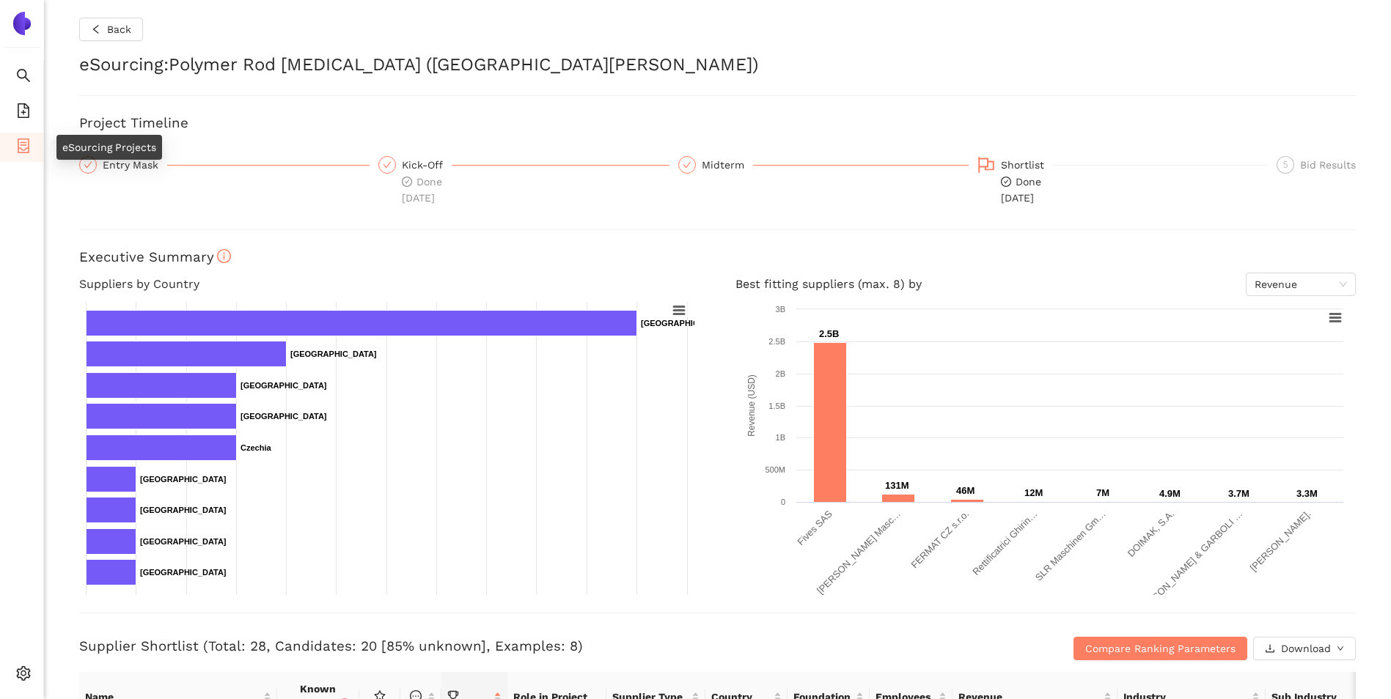
click at [21, 153] on icon "container" at bounding box center [24, 146] width 12 height 15
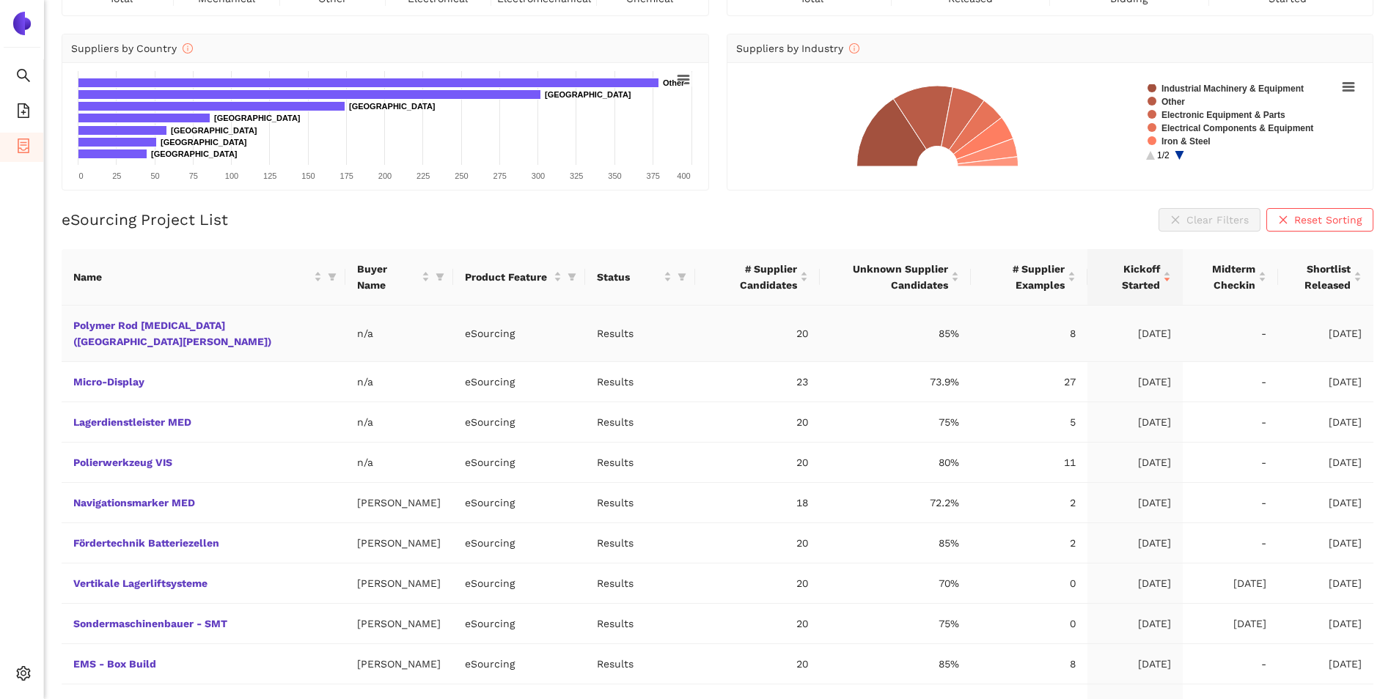
scroll to position [183, 0]
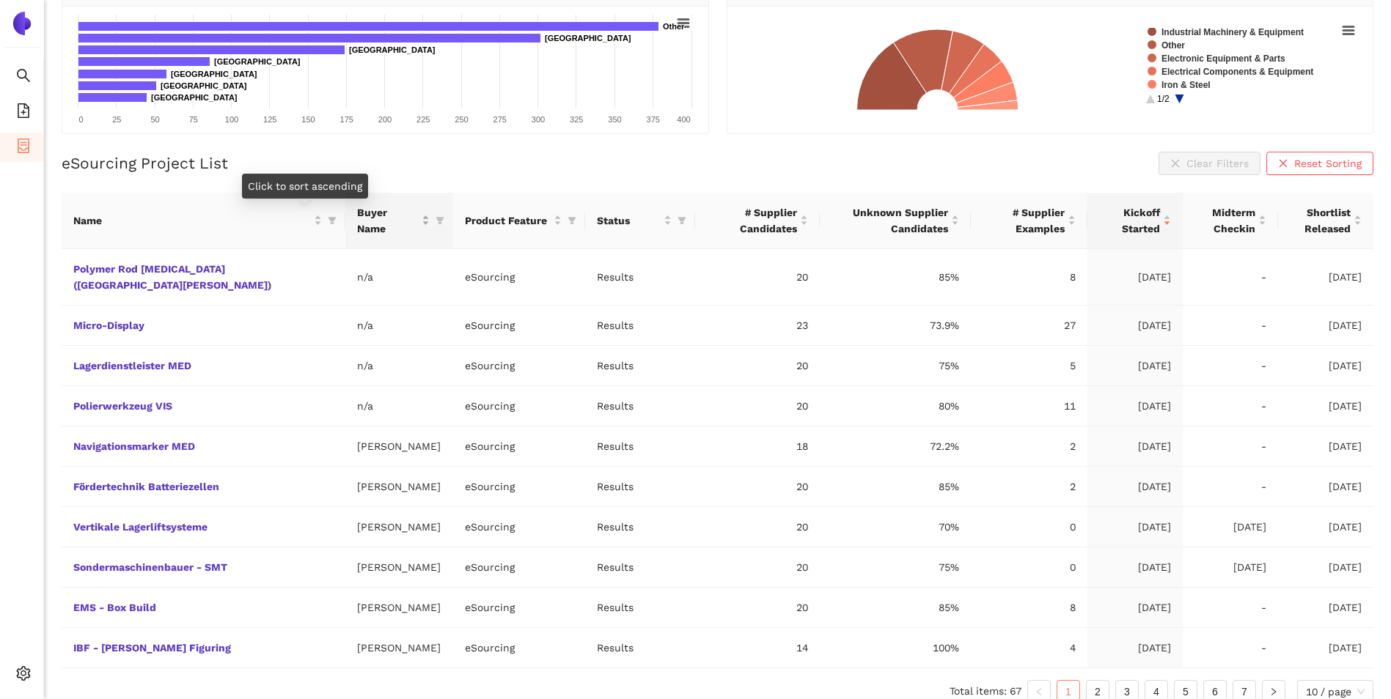
click at [357, 218] on div "Buyer Name" at bounding box center [393, 221] width 73 height 32
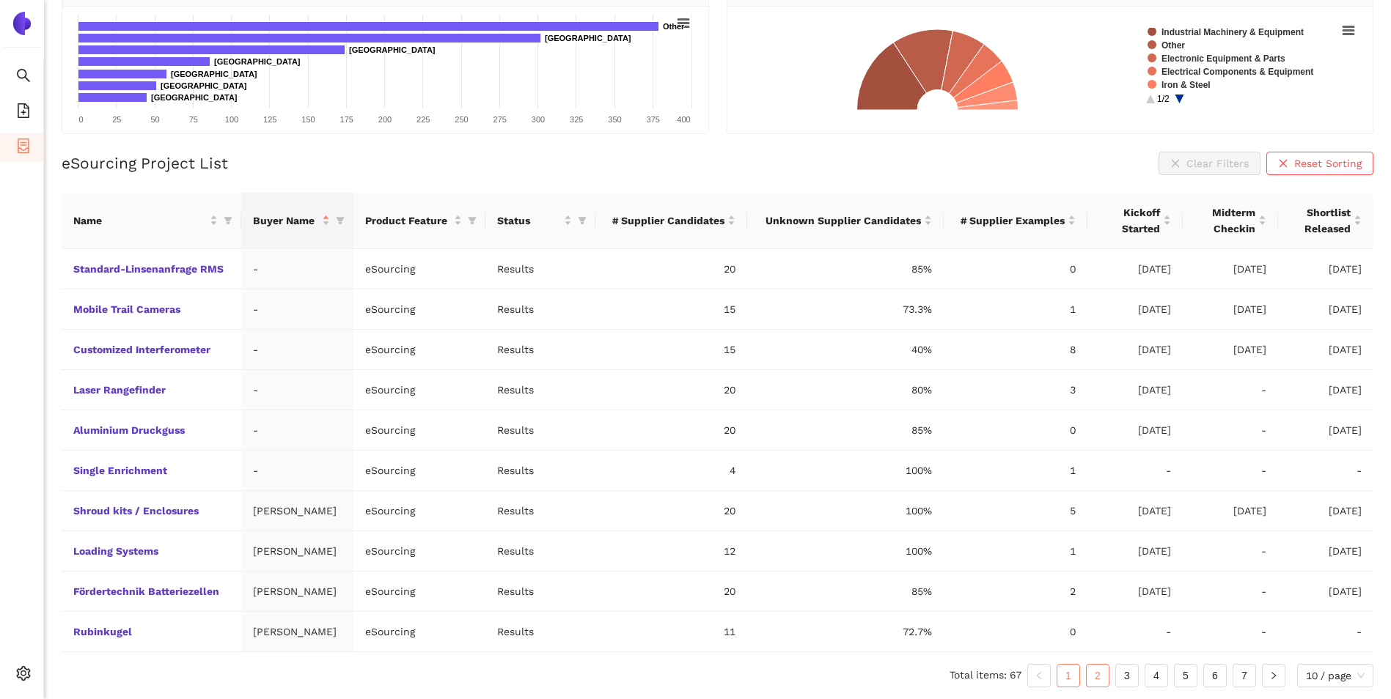
click at [1095, 677] on link "2" at bounding box center [1098, 676] width 22 height 22
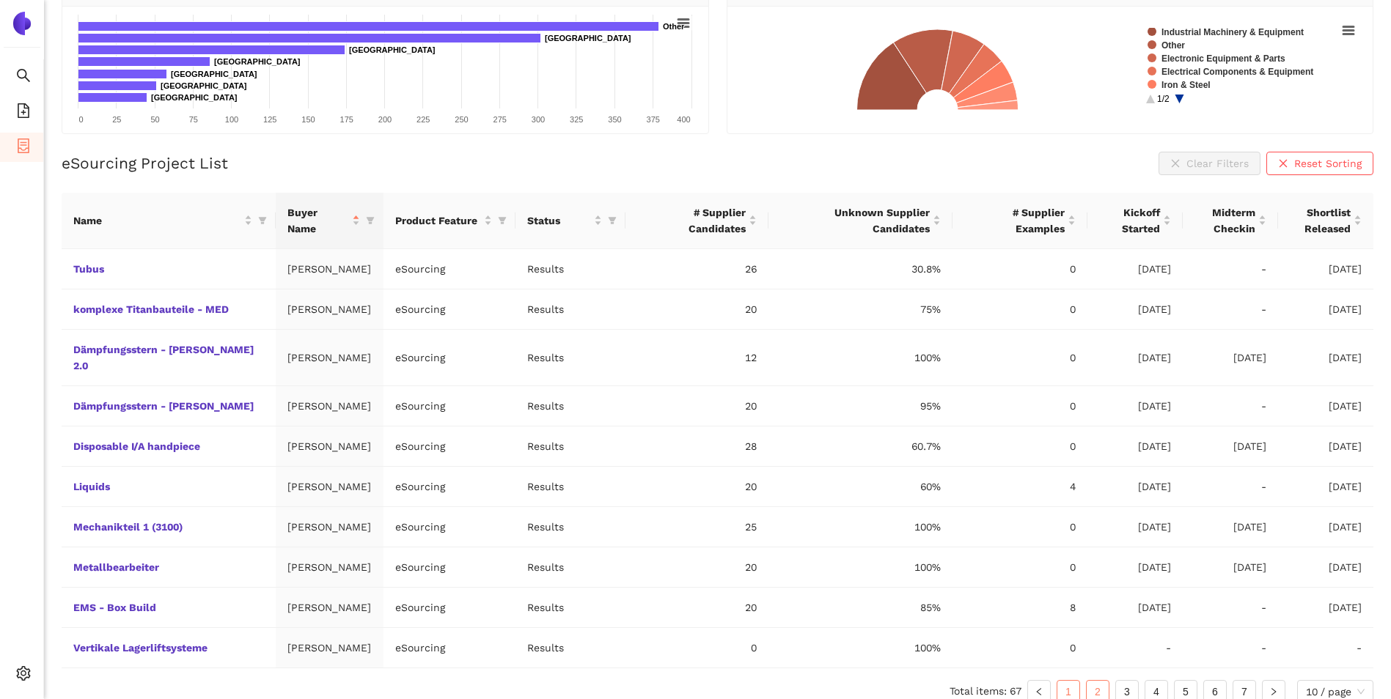
click at [1074, 683] on link "1" at bounding box center [1068, 692] width 22 height 22
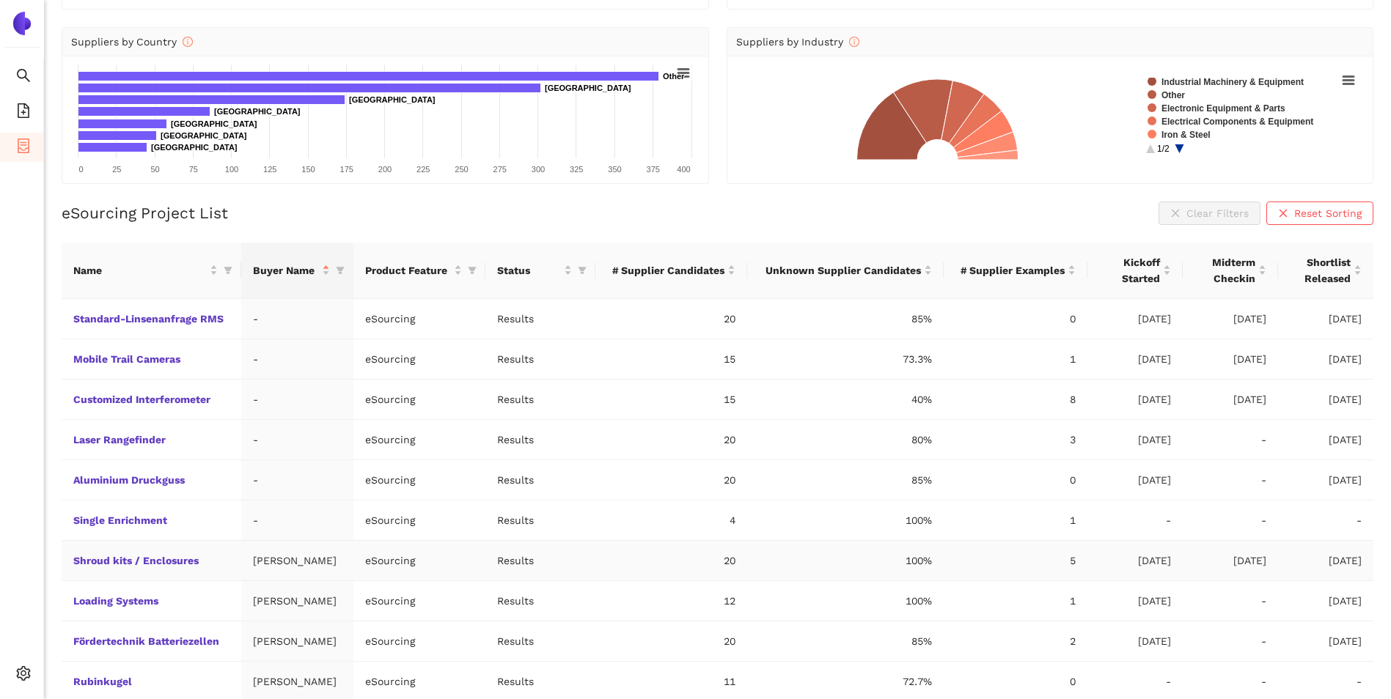
scroll to position [132, 0]
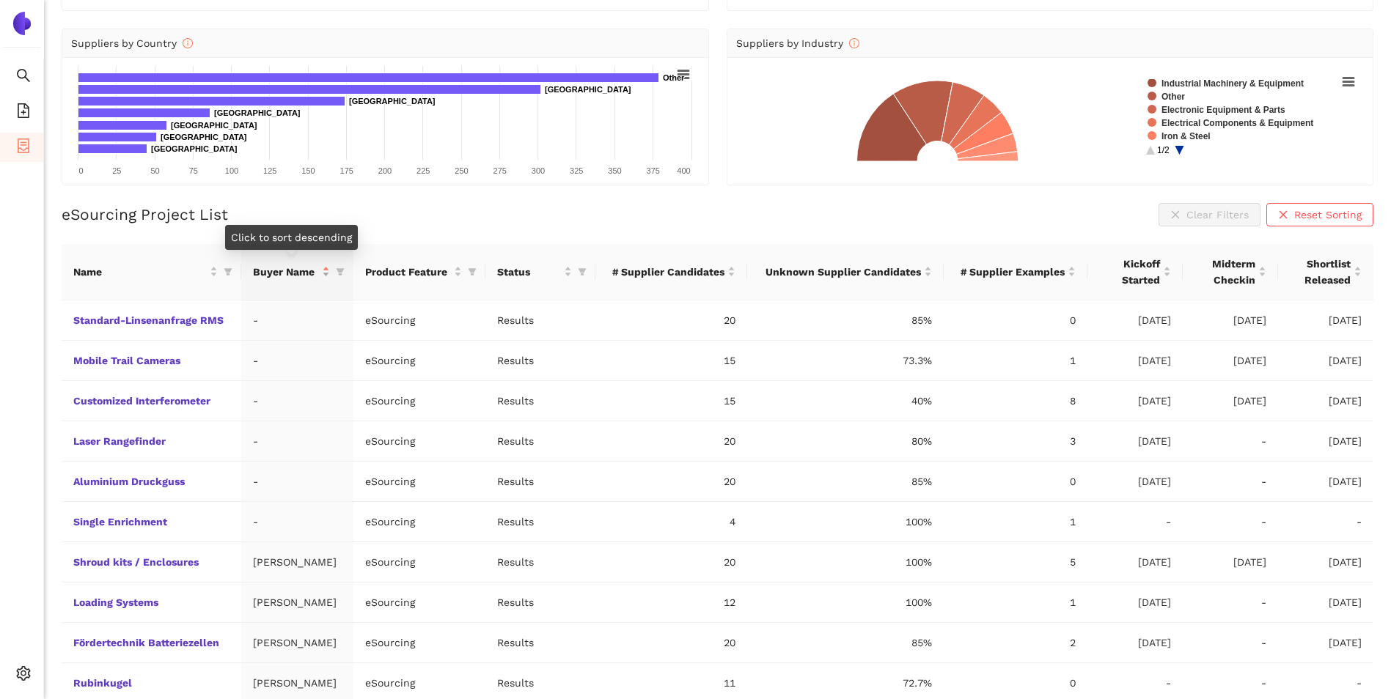
click at [324, 268] on div "Buyer Name" at bounding box center [291, 272] width 76 height 16
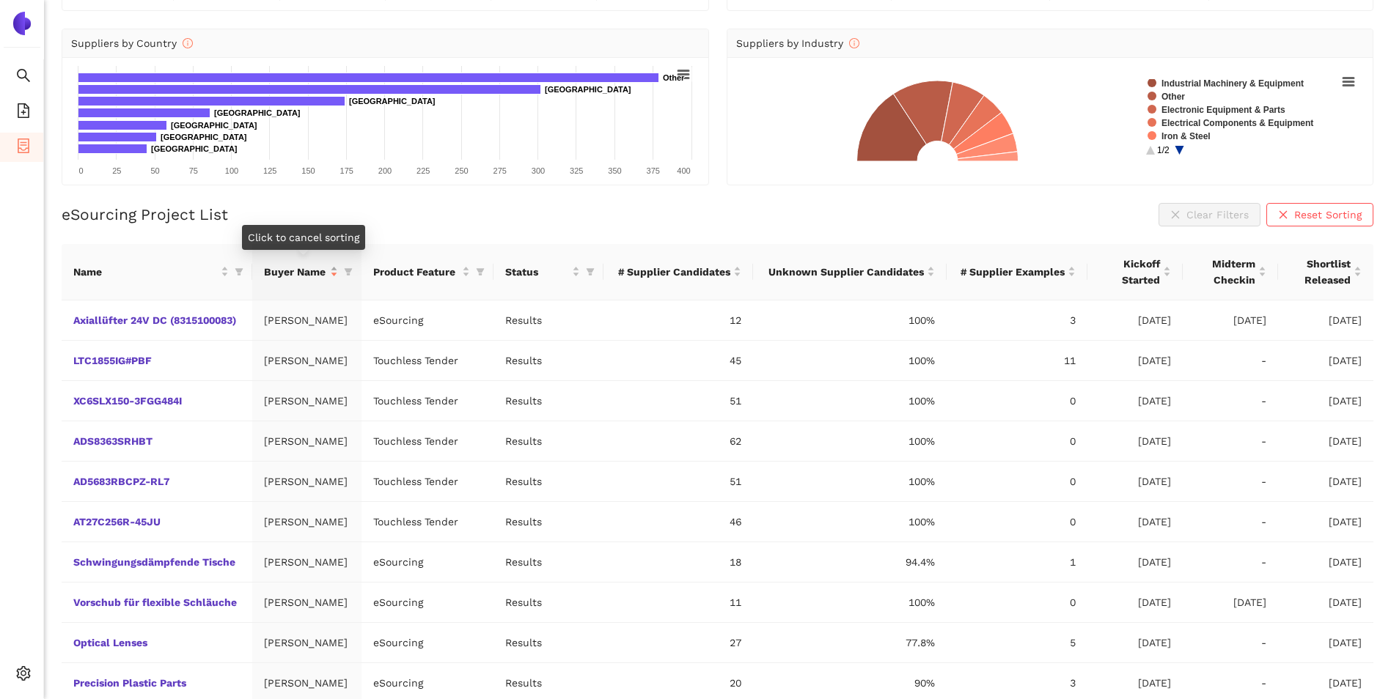
click at [338, 266] on div "Buyer Name" at bounding box center [301, 272] width 75 height 16
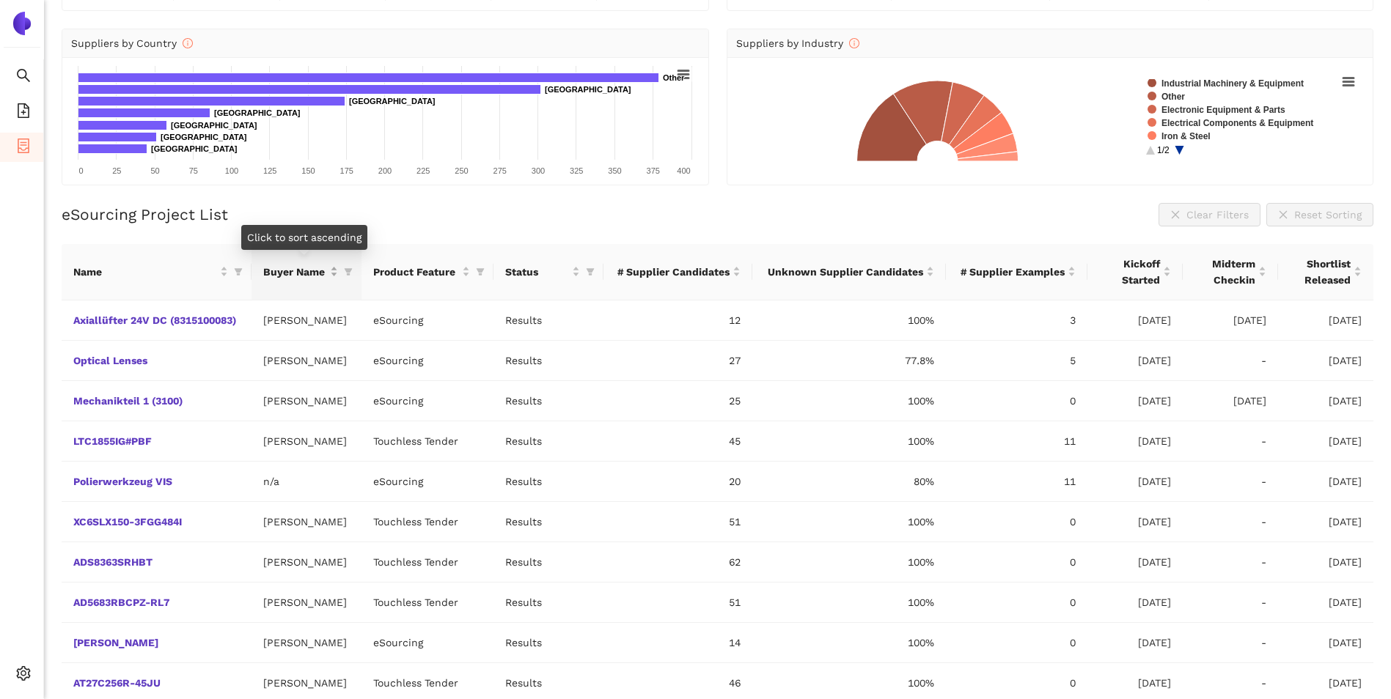
click at [338, 266] on div "Buyer Name" at bounding box center [300, 272] width 75 height 16
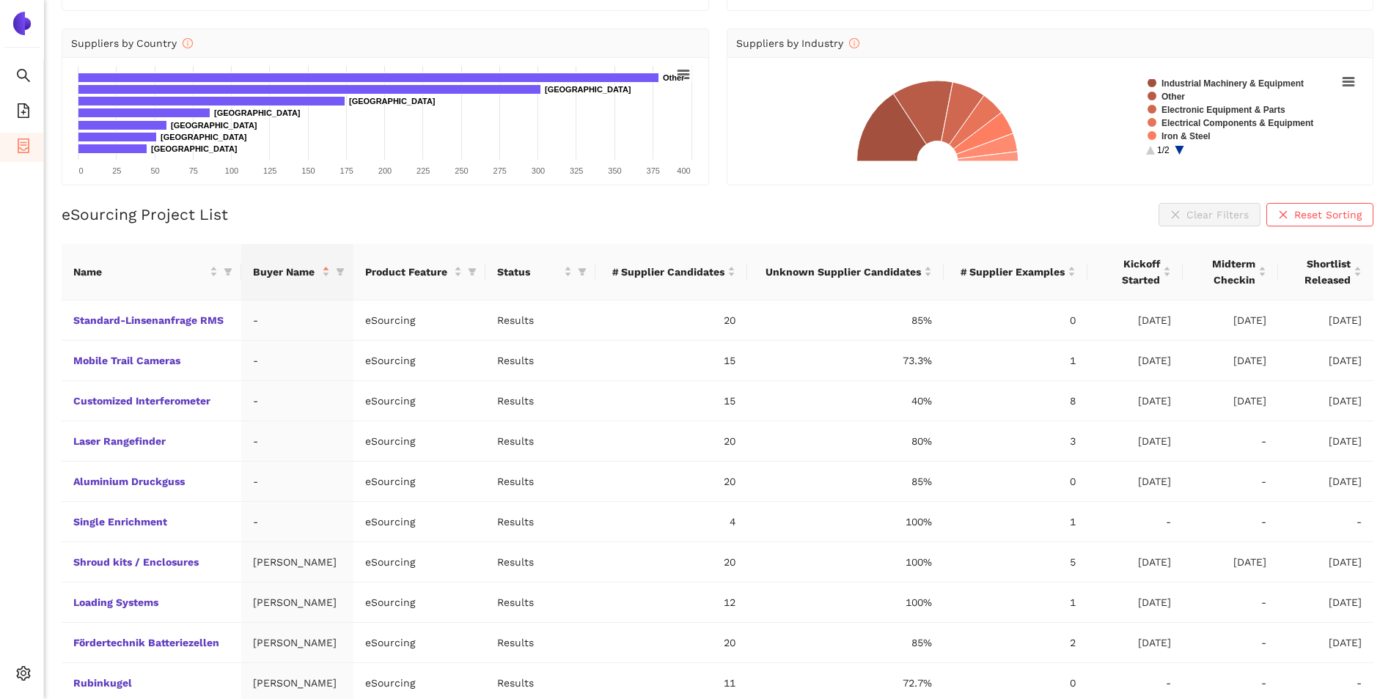
scroll to position [183, 0]
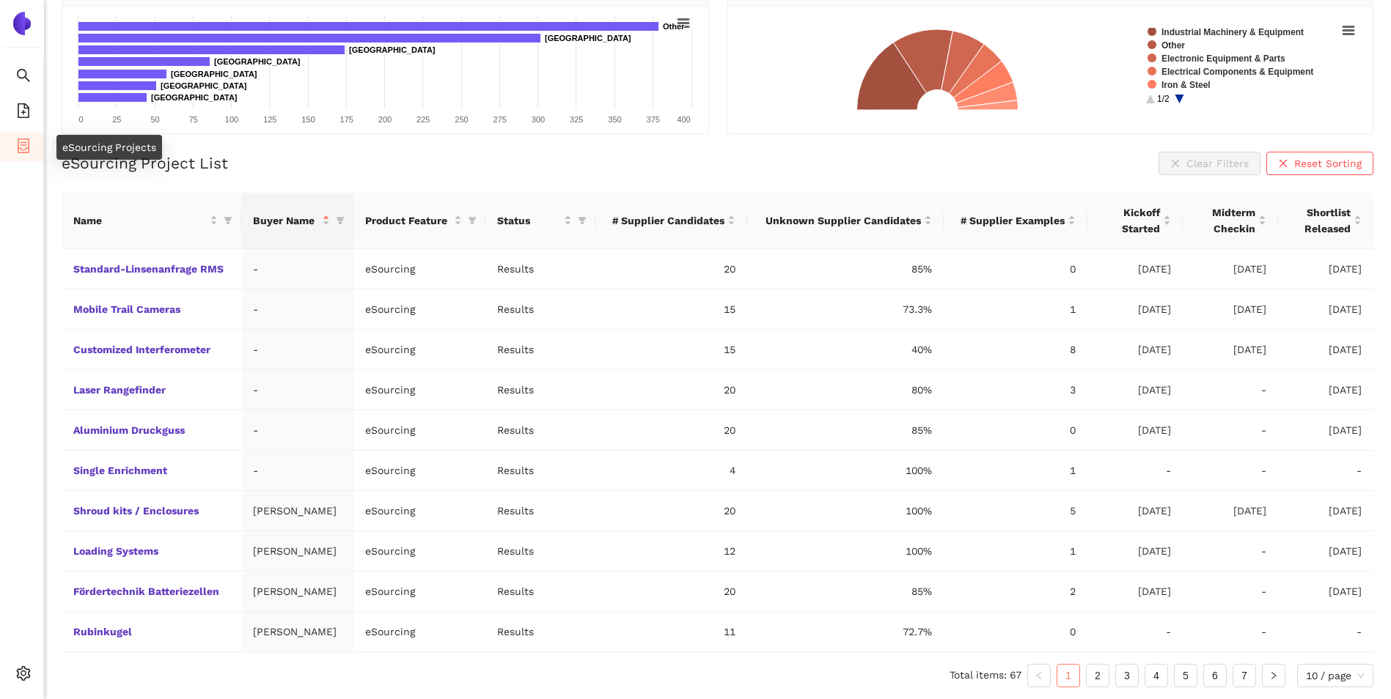
click at [16, 144] on icon "container" at bounding box center [23, 146] width 15 height 15
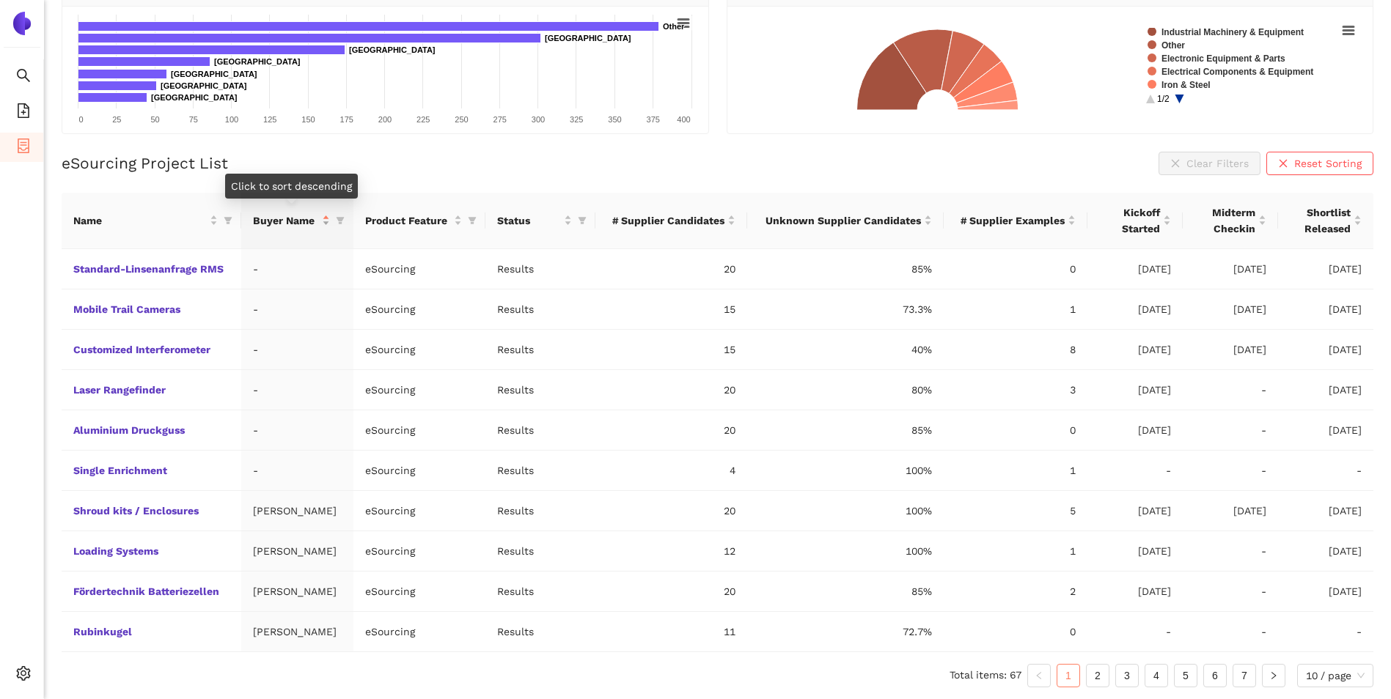
click at [328, 216] on div "Buyer Name" at bounding box center [291, 221] width 76 height 16
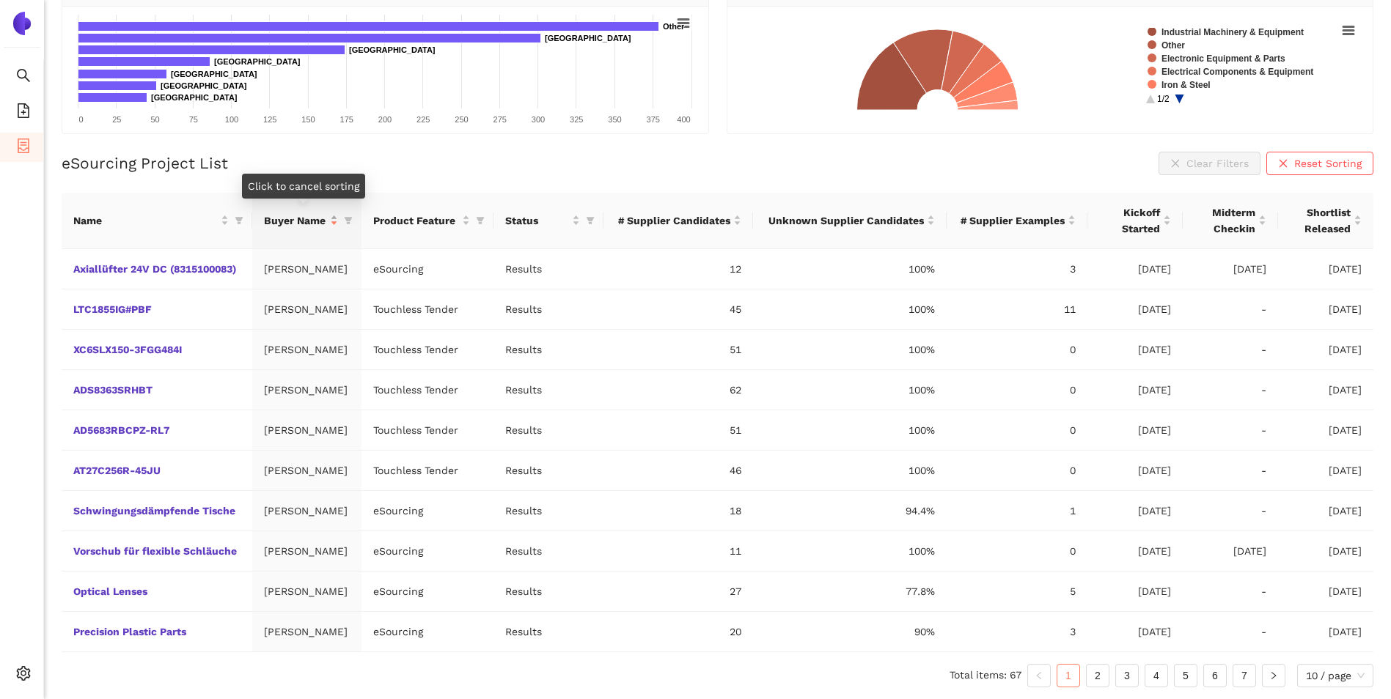
click at [328, 216] on span "Buyer Name" at bounding box center [296, 221] width 64 height 16
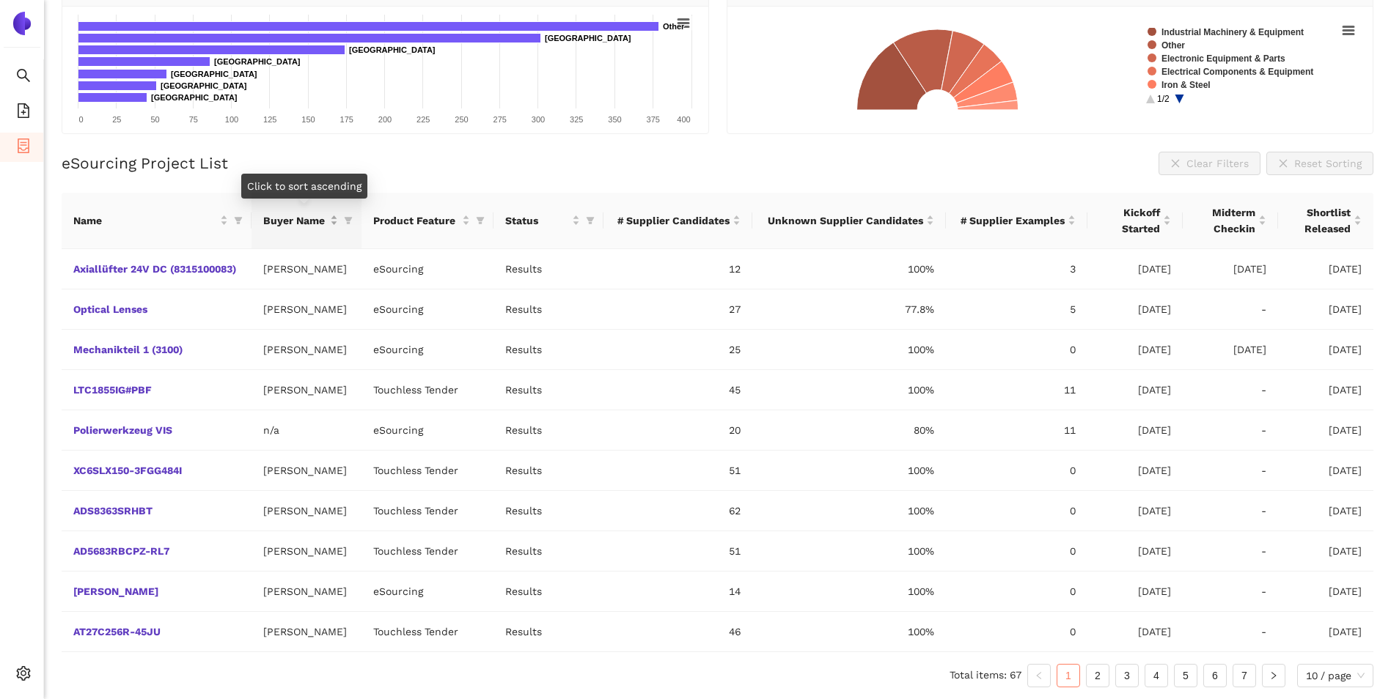
click at [327, 216] on span "Buyer Name" at bounding box center [295, 221] width 64 height 16
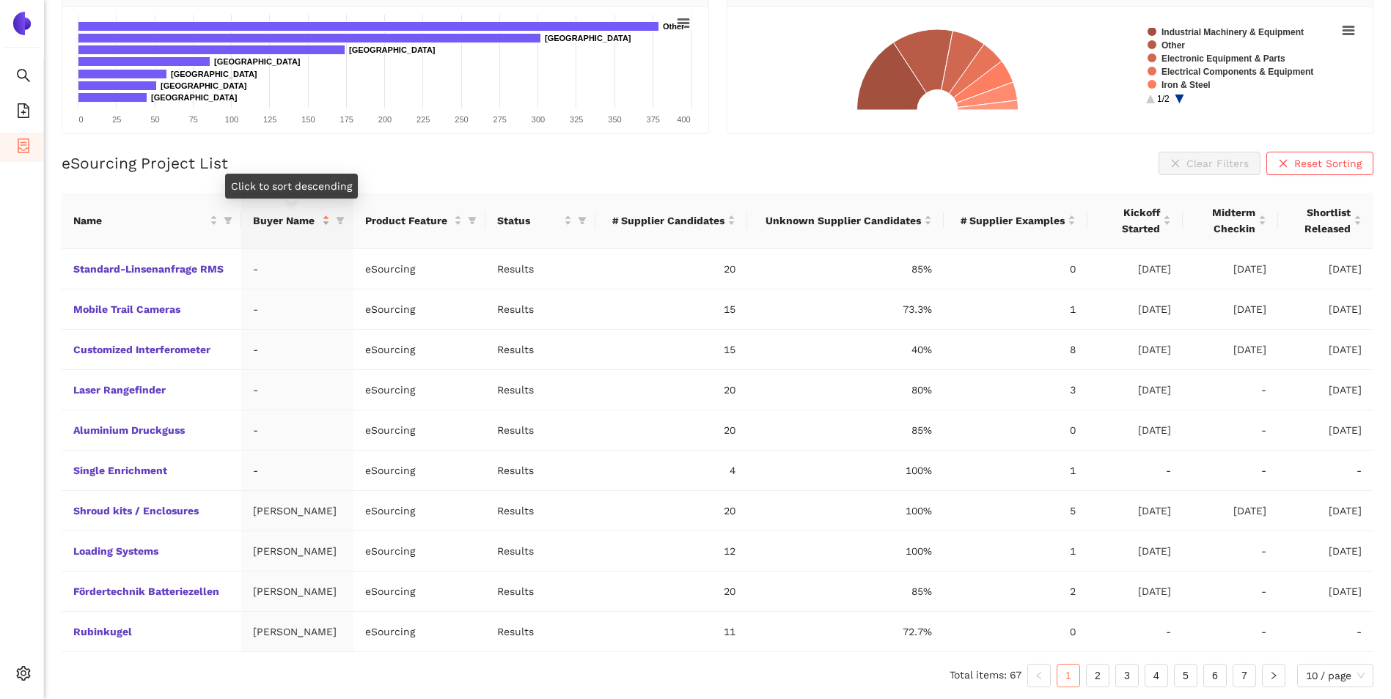
click at [328, 216] on div "Buyer Name" at bounding box center [291, 221] width 76 height 16
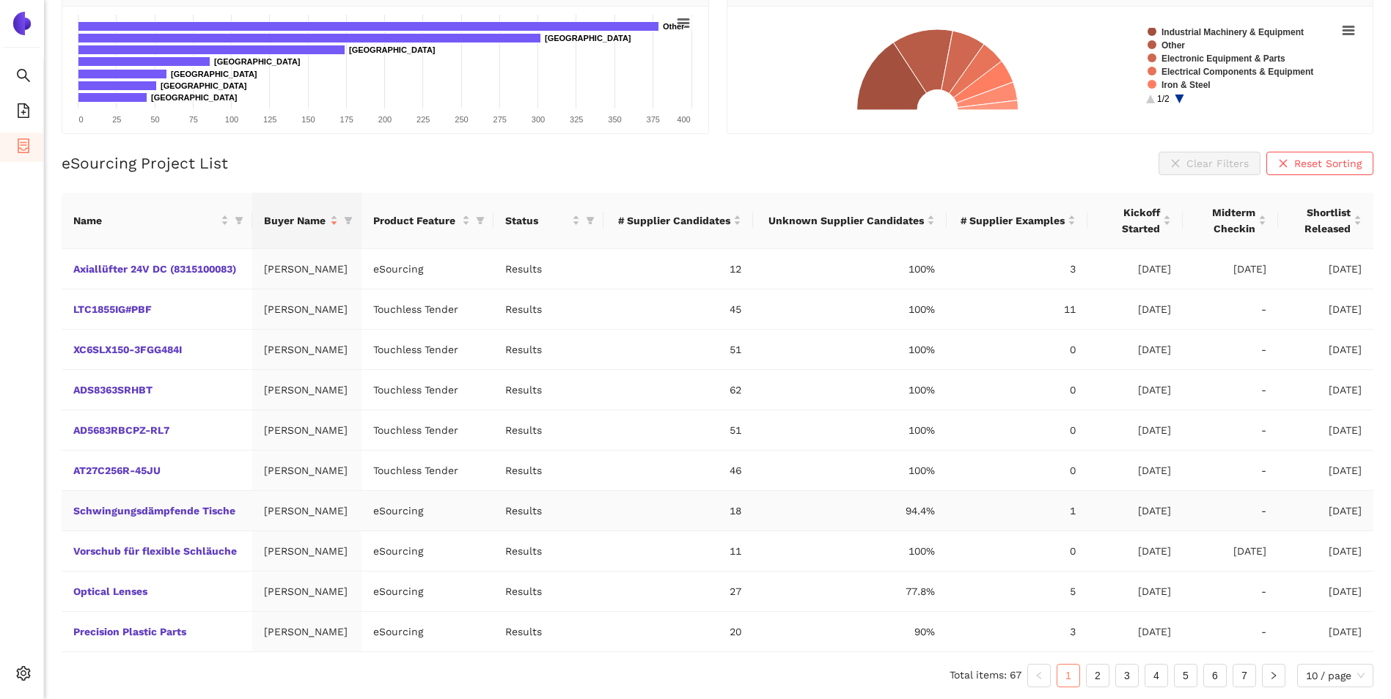
scroll to position [0, 0]
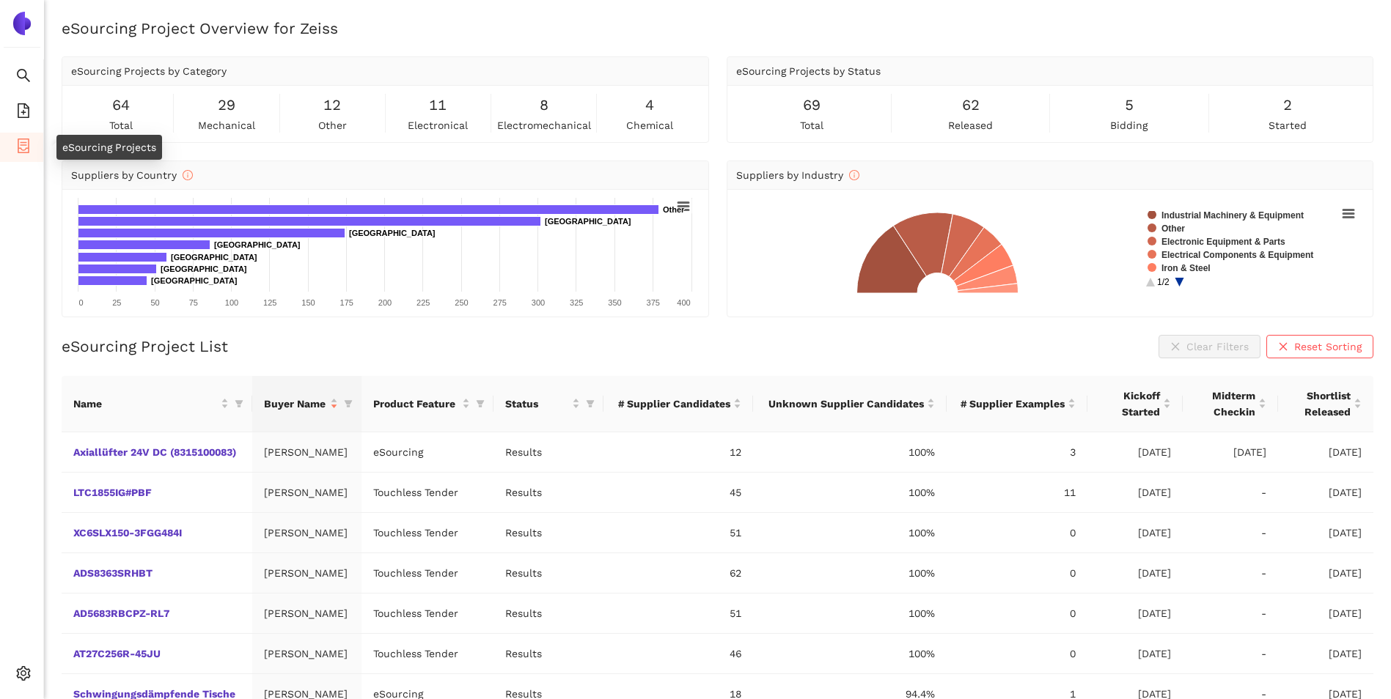
click at [26, 142] on icon "container" at bounding box center [23, 146] width 15 height 15
click at [24, 115] on icon "file-add" at bounding box center [23, 110] width 15 height 15
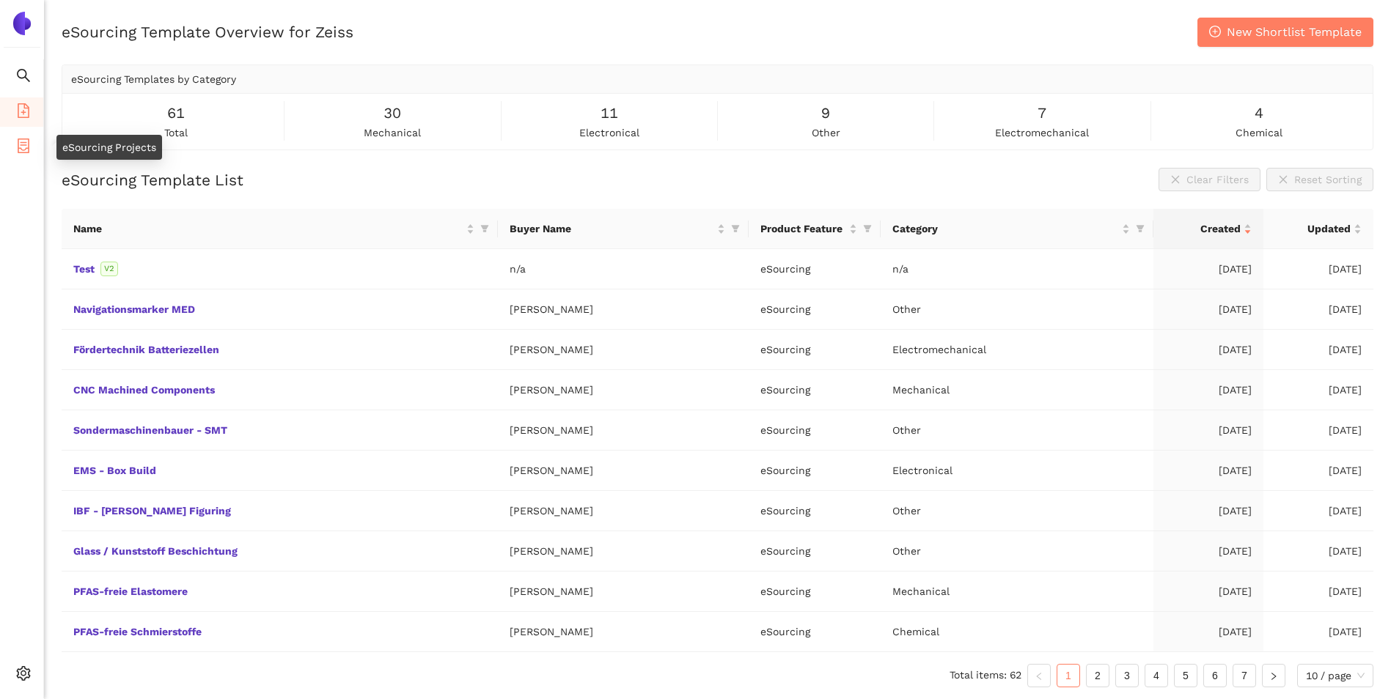
click at [16, 143] on icon "container" at bounding box center [23, 146] width 15 height 15
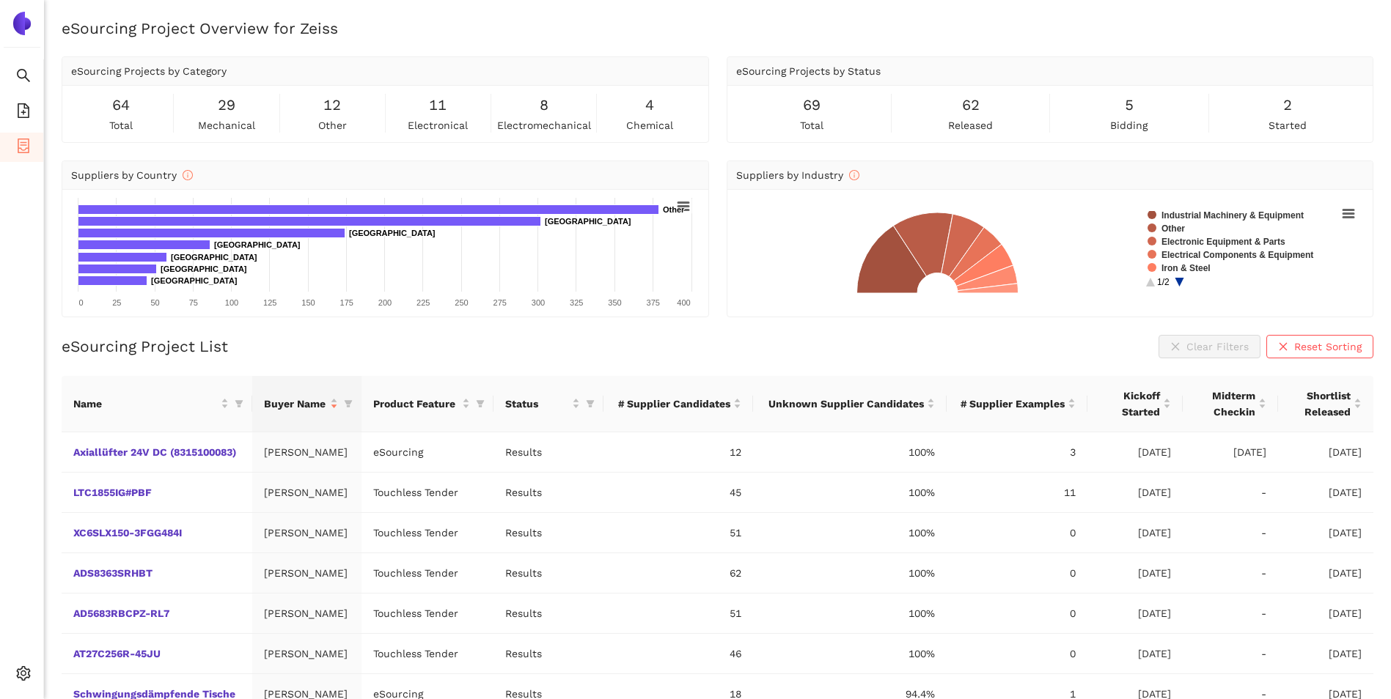
scroll to position [183, 0]
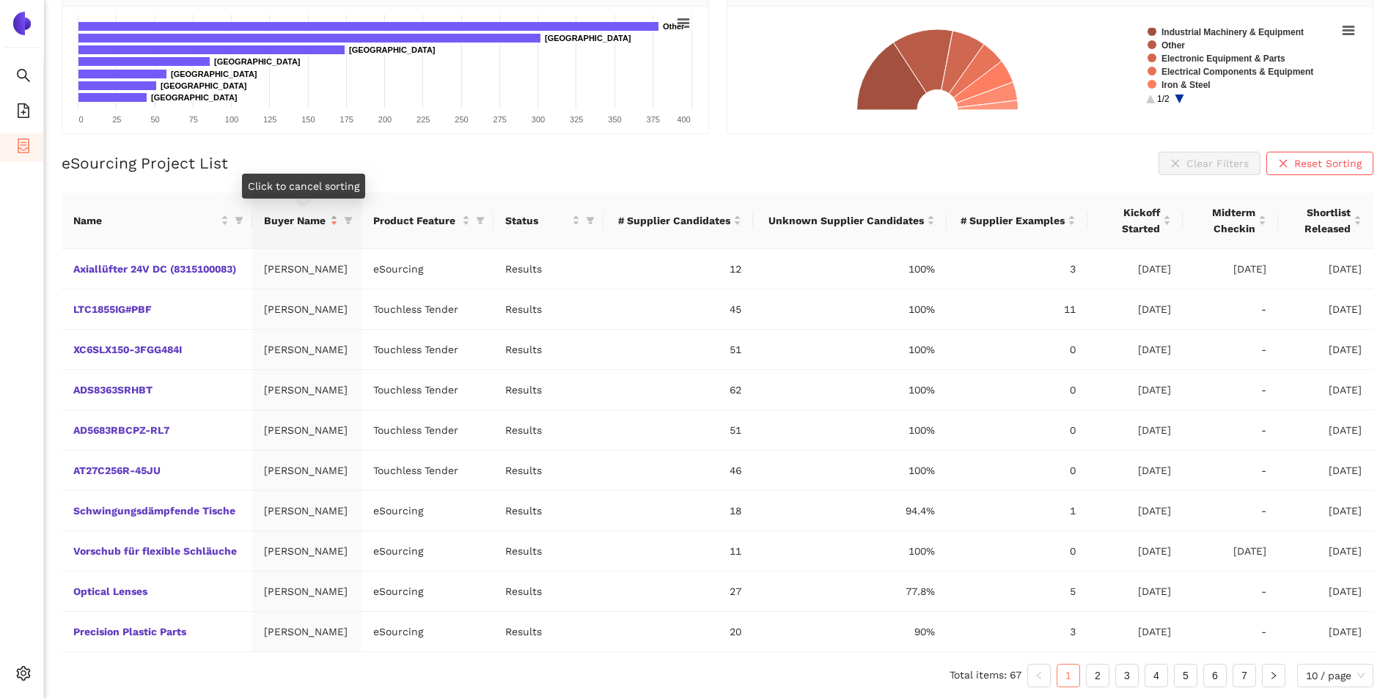
click at [336, 215] on div "Buyer Name" at bounding box center [301, 221] width 75 height 16
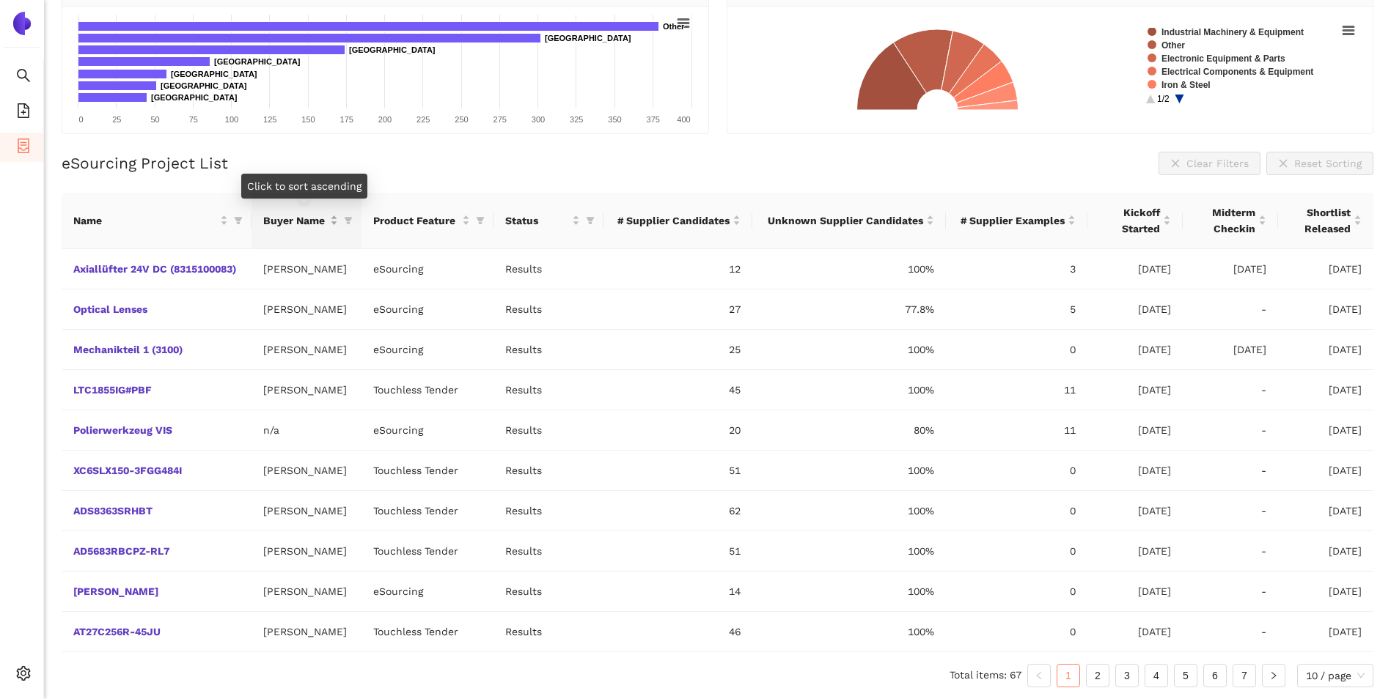
click at [336, 215] on div "Buyer Name" at bounding box center [300, 221] width 75 height 16
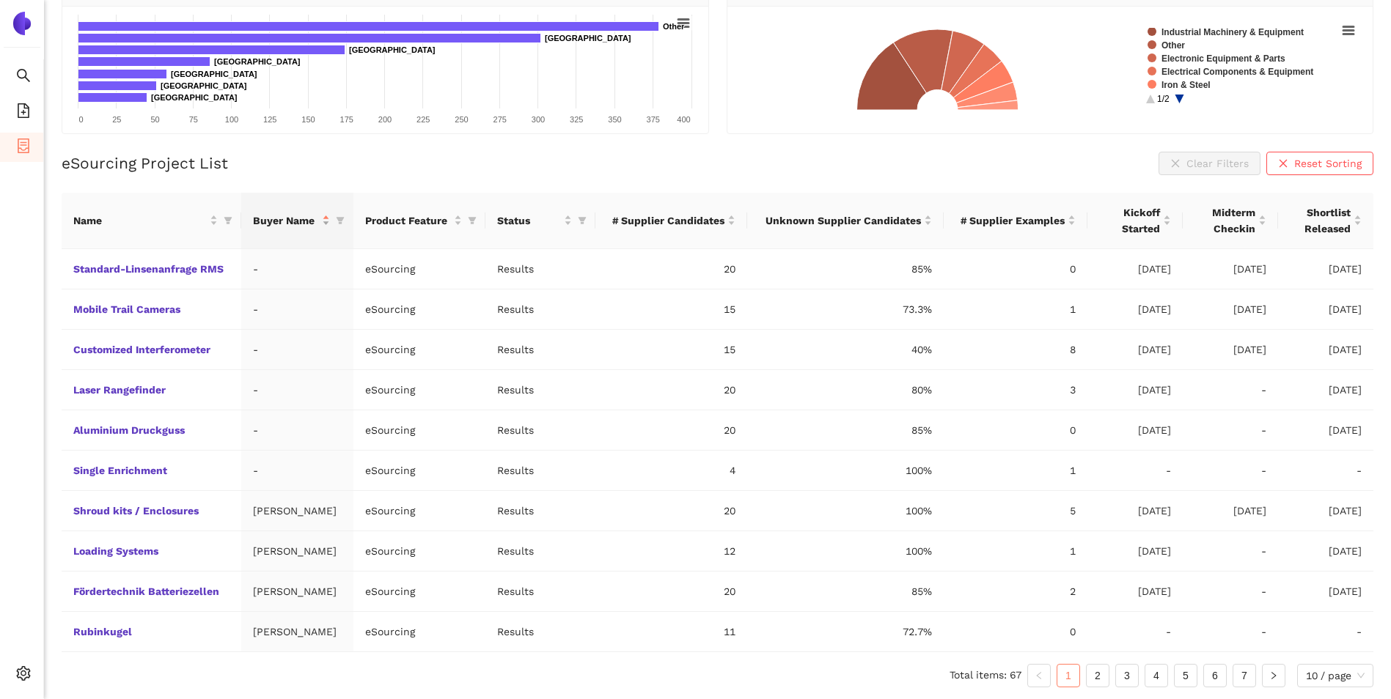
click at [336, 215] on span at bounding box center [340, 221] width 15 height 22
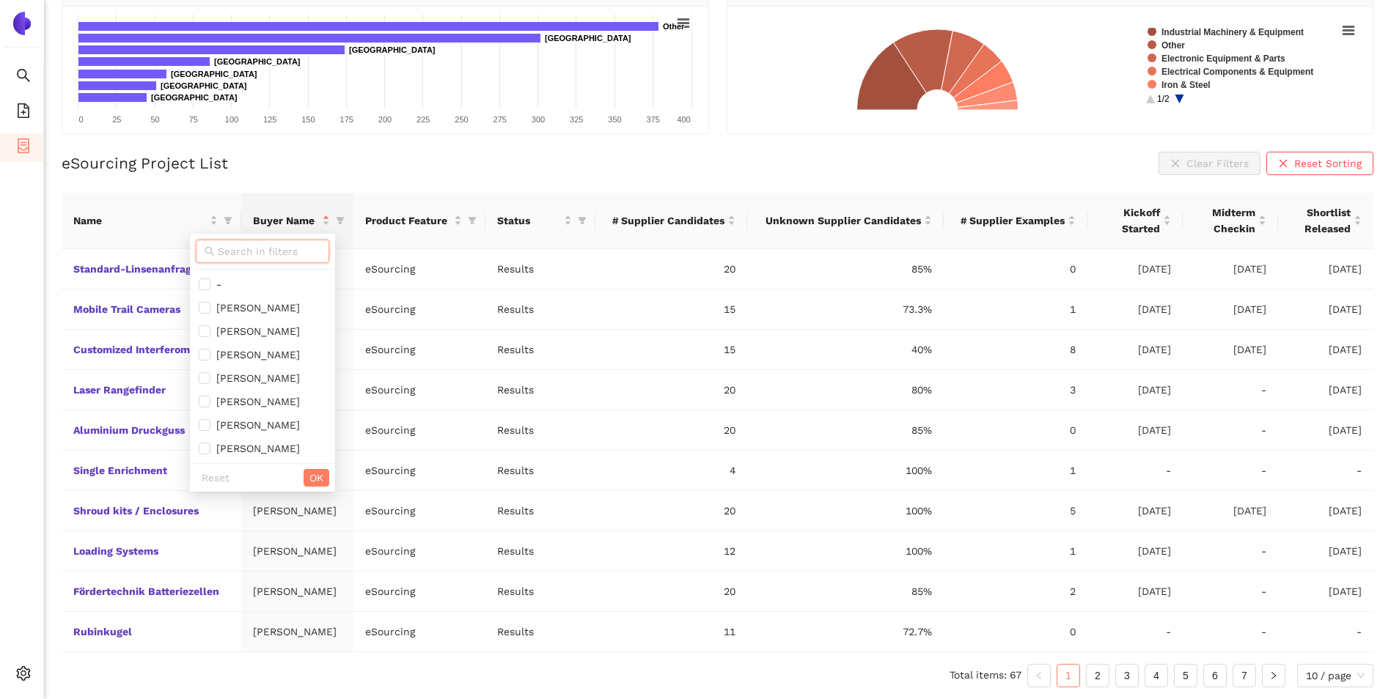
click at [274, 255] on input "text" at bounding box center [269, 251] width 103 height 16
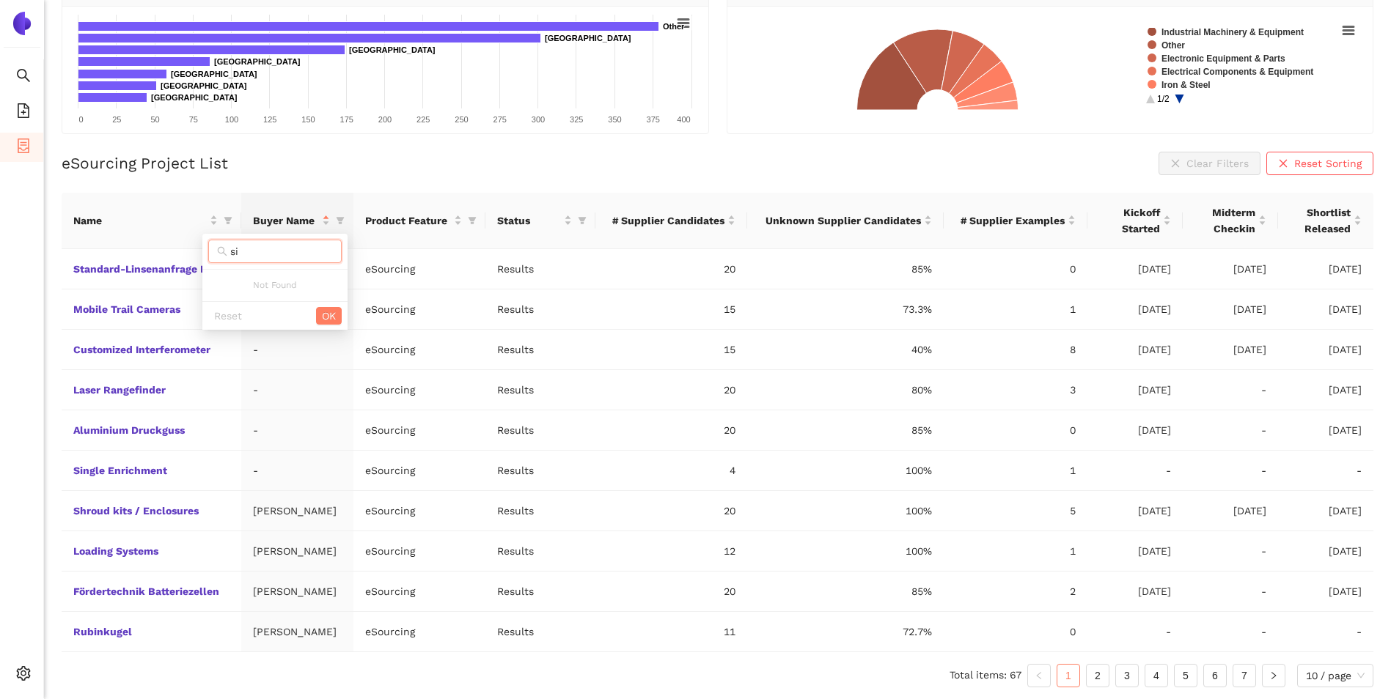
type input "s"
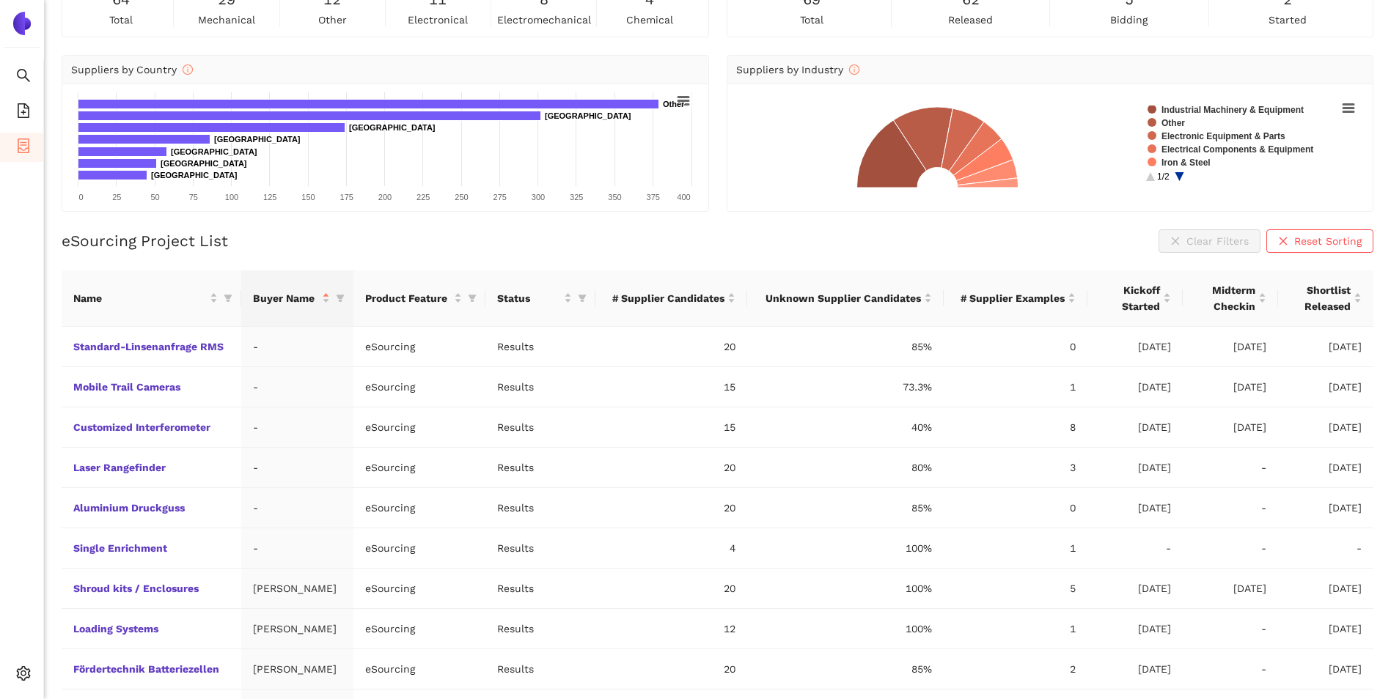
scroll to position [106, 0]
